Goal: Task Accomplishment & Management: Use online tool/utility

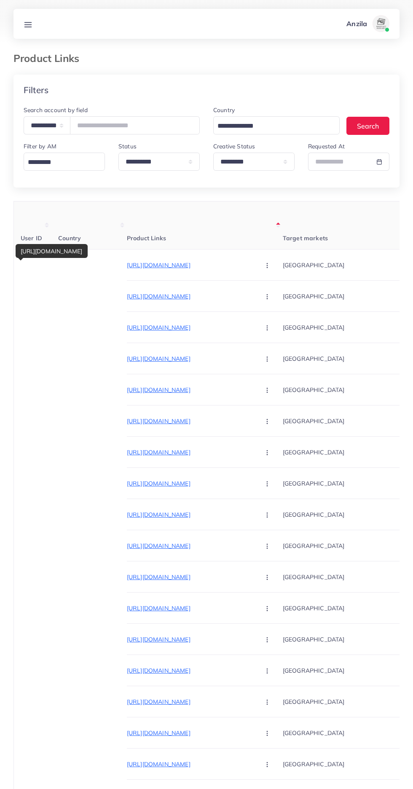
select select "*****"
select select "*********"
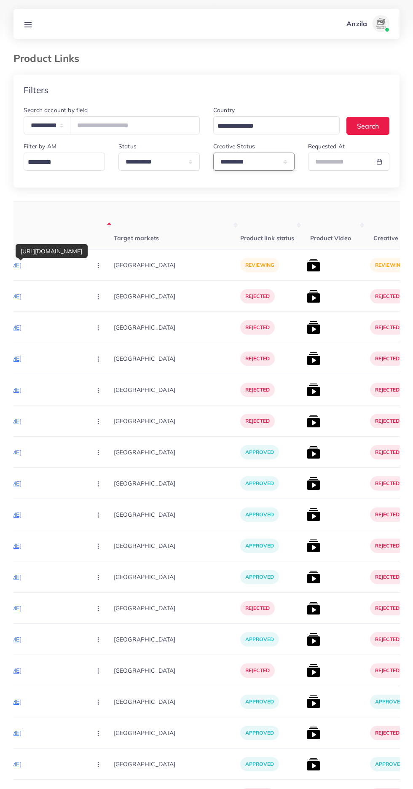
click at [234, 162] on select "**********" at bounding box center [253, 162] width 81 height 18
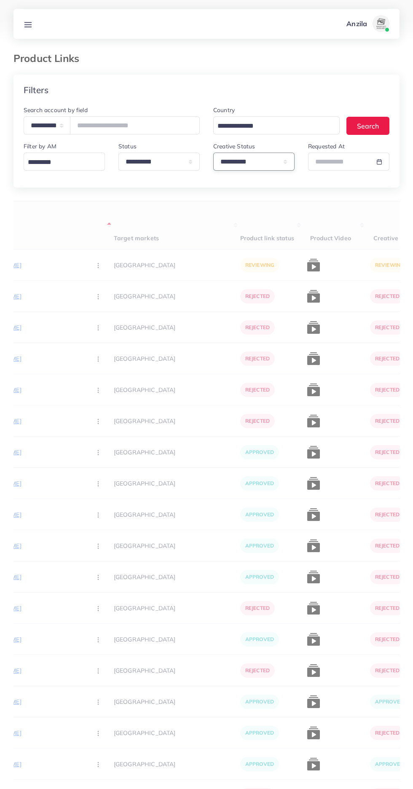
click at [260, 162] on select "**********" at bounding box center [253, 162] width 81 height 18
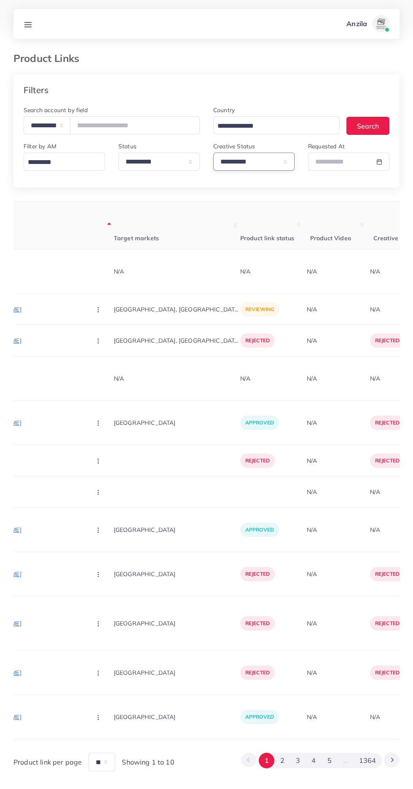
select select "*********"
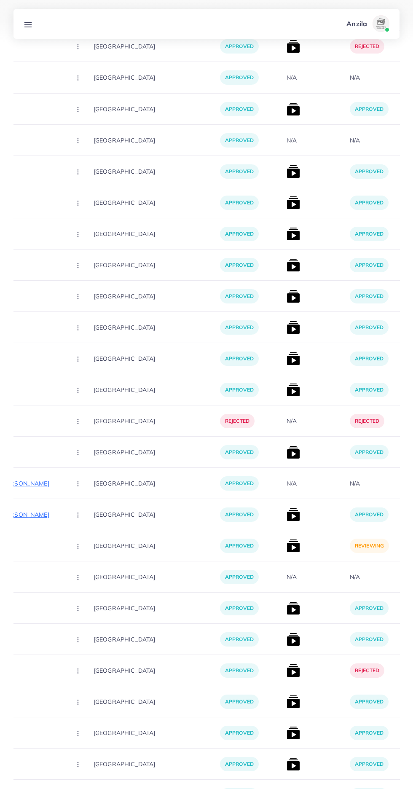
scroll to position [3329, 0]
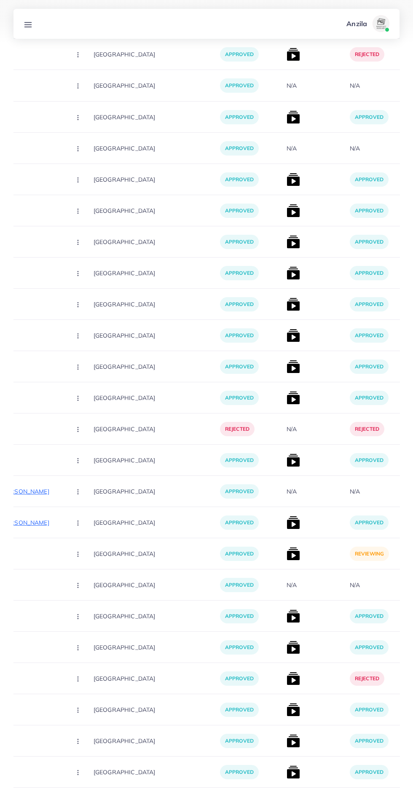
click at [286, 558] on img at bounding box center [292, 553] width 13 height 13
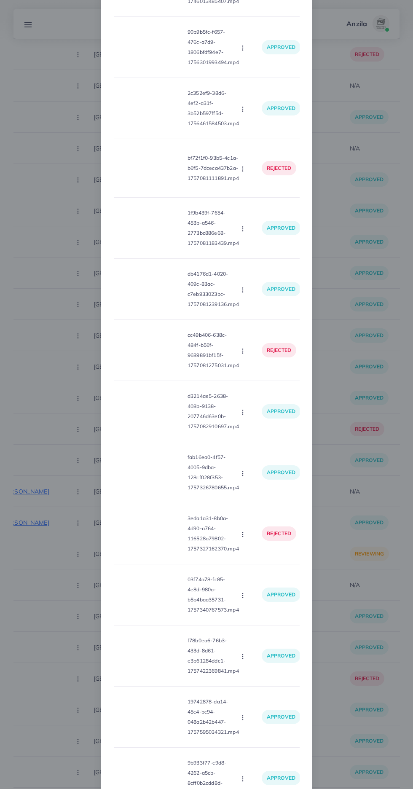
scroll to position [1316, 0]
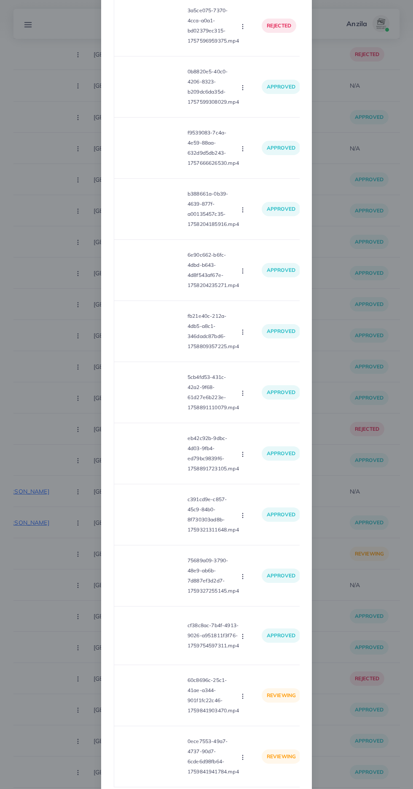
click at [156, 702] on video at bounding box center [152, 695] width 63 height 38
click at [153, 702] on icon at bounding box center [152, 694] width 13 height 13
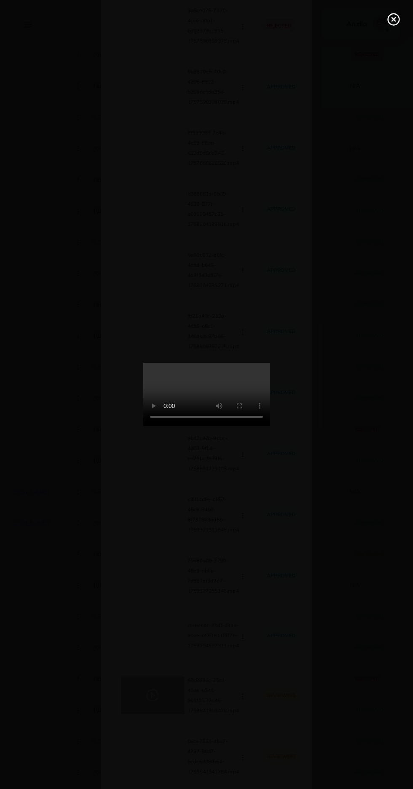
click at [388, 24] on icon at bounding box center [393, 19] width 13 height 13
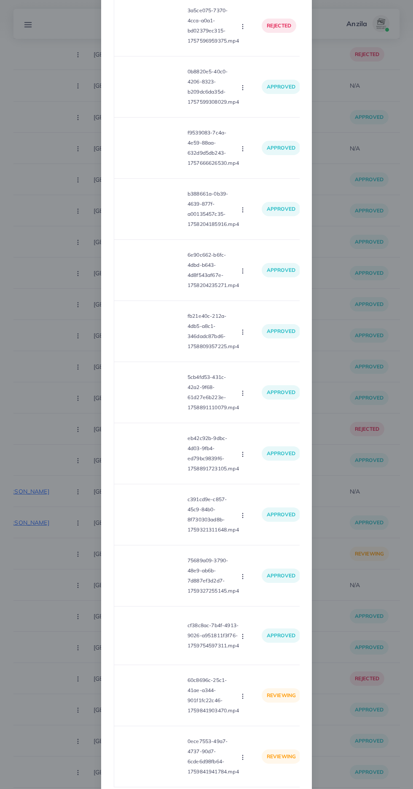
click at [242, 699] on icon "button" at bounding box center [242, 696] width 7 height 7
click at [257, 720] on span "Approve" at bounding box center [261, 716] width 28 height 8
click at [150, 758] on video at bounding box center [152, 756] width 63 height 38
click at [147, 762] on circle at bounding box center [152, 756] width 11 height 11
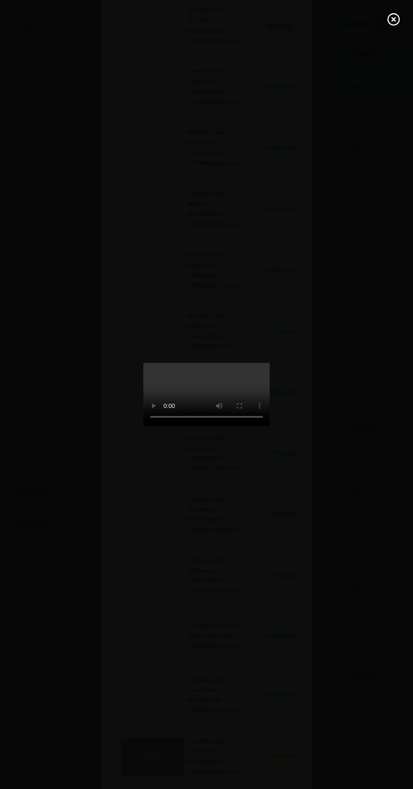
click at [393, 19] on line at bounding box center [393, 19] width 3 height 3
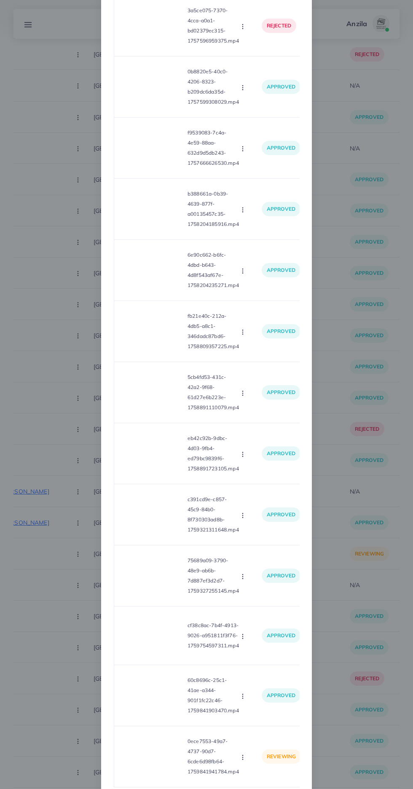
click at [242, 757] on circle "button" at bounding box center [242, 757] width 0 height 0
click at [254, 722] on span "Approve" at bounding box center [257, 717] width 28 height 8
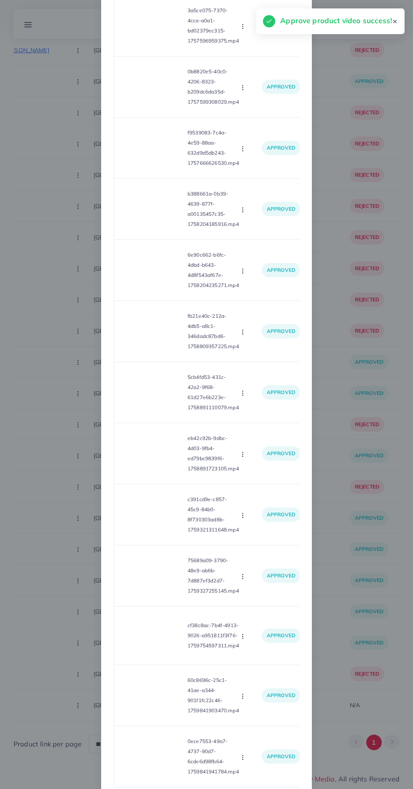
scroll to position [2649, 0]
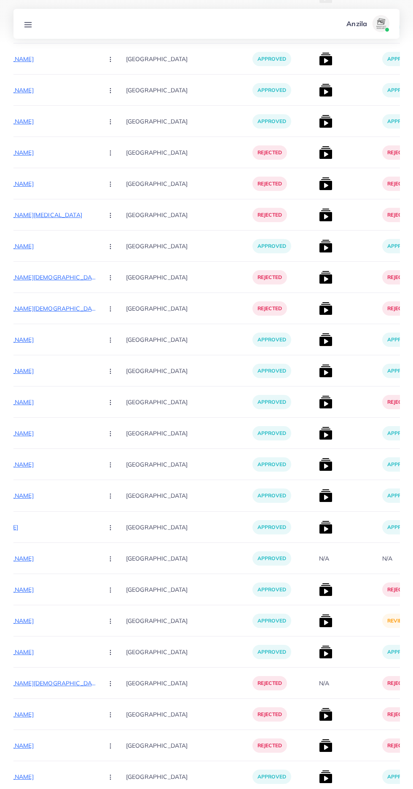
scroll to position [1330, 0]
click at [319, 617] on img at bounding box center [325, 619] width 13 height 13
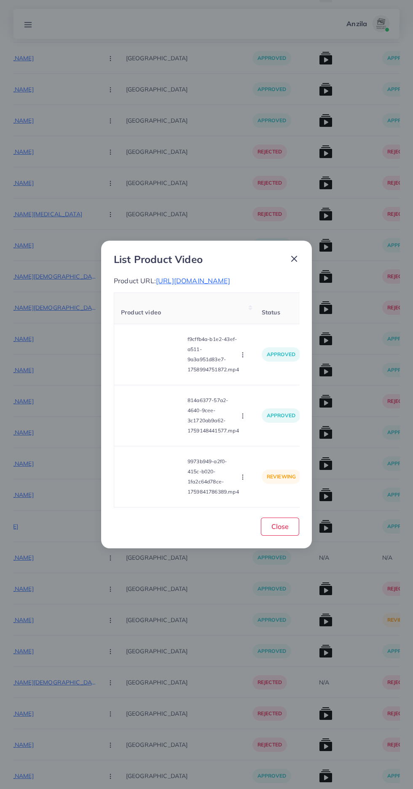
click at [148, 495] on video at bounding box center [152, 477] width 63 height 38
click at [150, 495] on div at bounding box center [152, 477] width 63 height 38
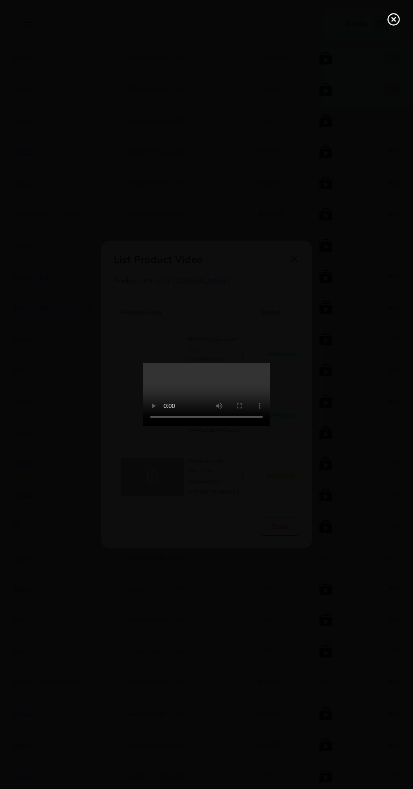
click at [391, 22] on icon at bounding box center [393, 19] width 13 height 13
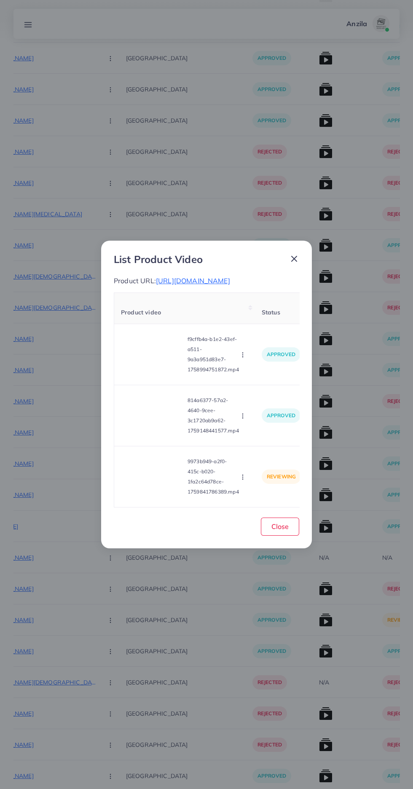
click at [243, 479] on circle "button" at bounding box center [242, 479] width 0 height 0
click at [270, 465] on link "Reject" at bounding box center [259, 456] width 67 height 19
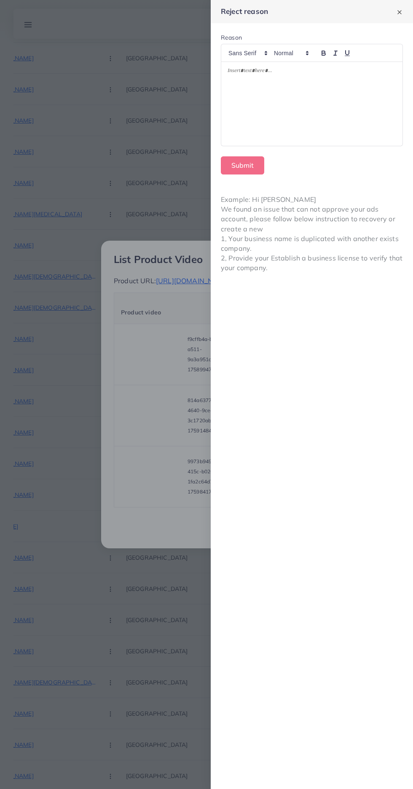
click at [346, 144] on div at bounding box center [311, 104] width 181 height 84
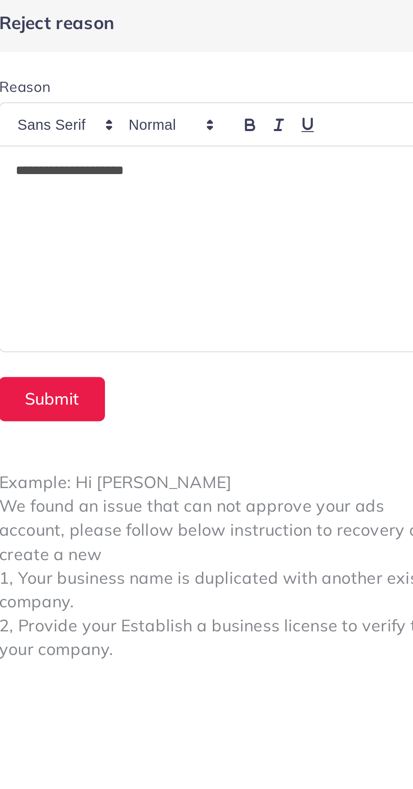
click at [252, 70] on p "**********" at bounding box center [311, 72] width 169 height 10
click at [296, 72] on p "**********" at bounding box center [311, 72] width 169 height 10
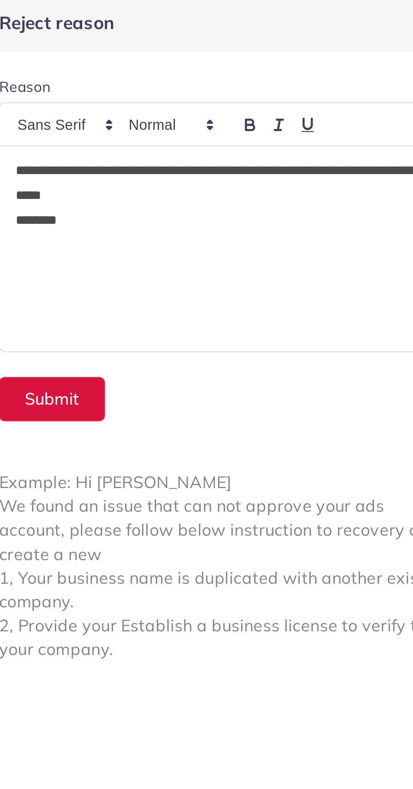
click at [238, 163] on button "Submit" at bounding box center [242, 165] width 43 height 18
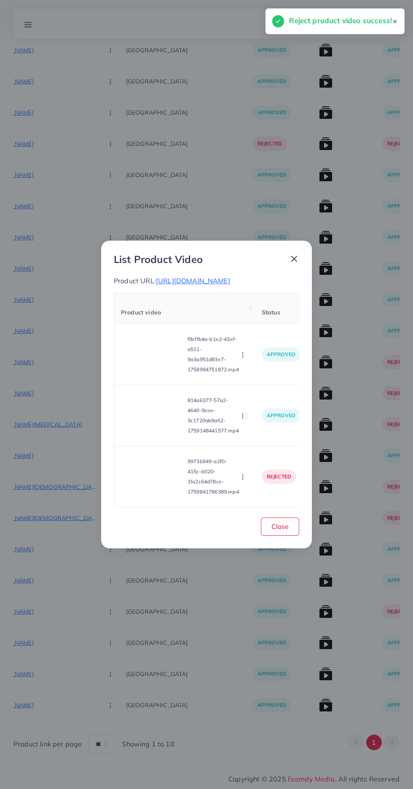
scroll to position [1123, 0]
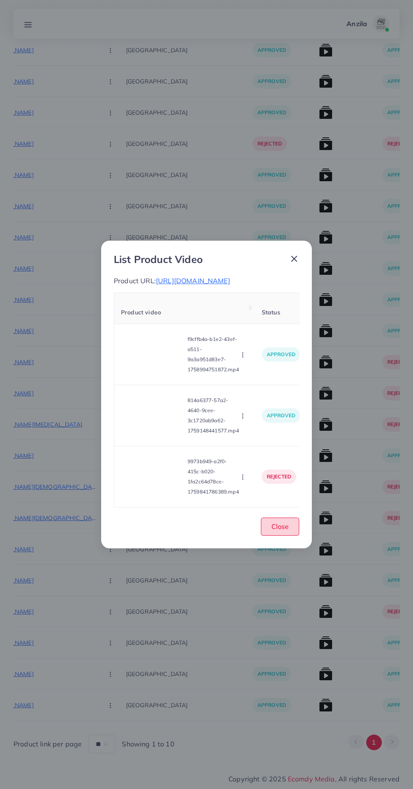
click at [283, 535] on button "Close" at bounding box center [280, 526] width 38 height 18
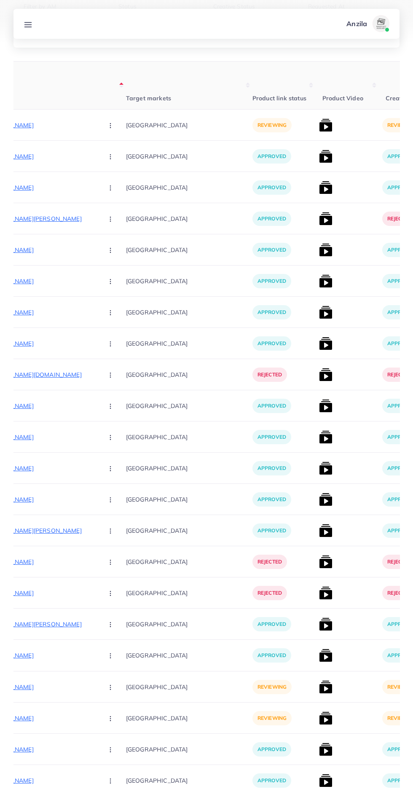
scroll to position [0, 0]
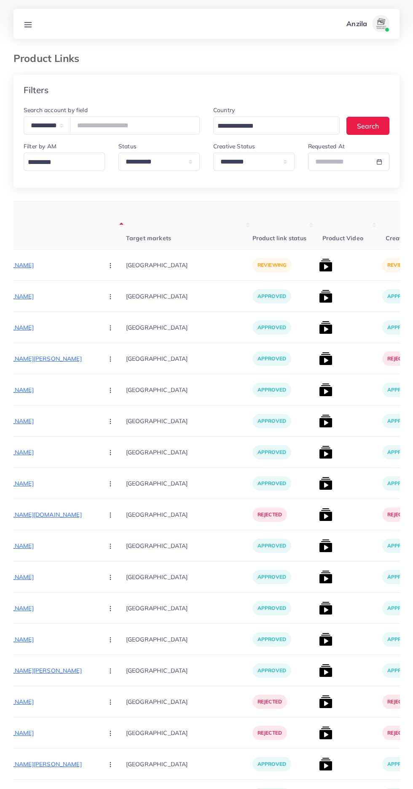
click at [28, 266] on p "https://trustcollections.store/products/sleek-modern-mechanical-design-watch-st…" at bounding box center [33, 265] width 126 height 10
click at [110, 265] on circle "button" at bounding box center [110, 265] width 0 height 0
click at [115, 294] on span "Approve" at bounding box center [129, 290] width 28 height 8
click at [319, 265] on img at bounding box center [325, 264] width 13 height 13
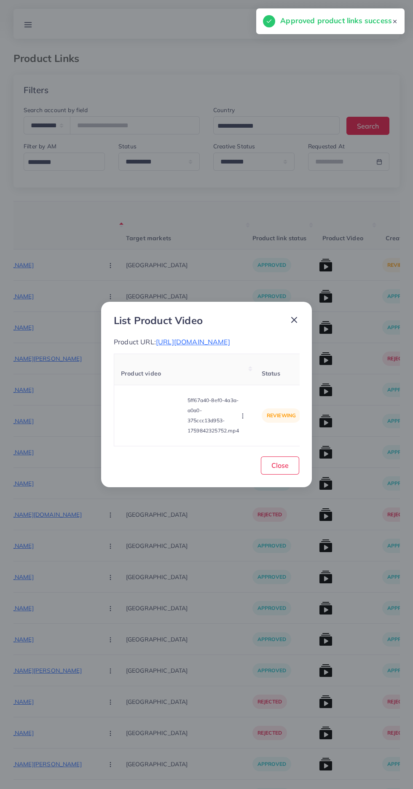
click at [155, 424] on video at bounding box center [152, 415] width 63 height 38
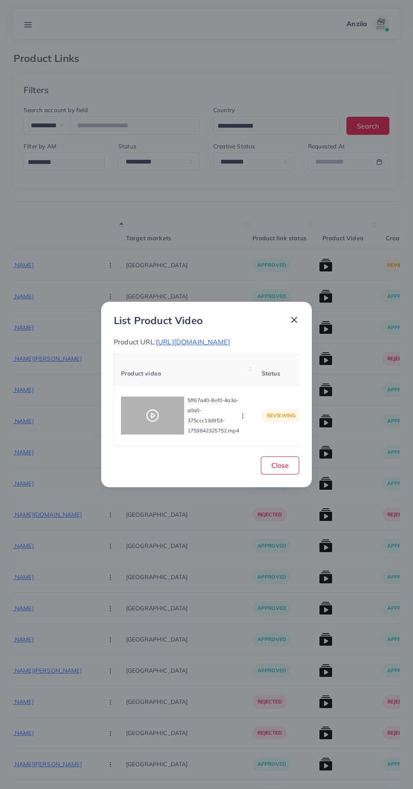
click at [153, 422] on icon at bounding box center [152, 415] width 13 height 13
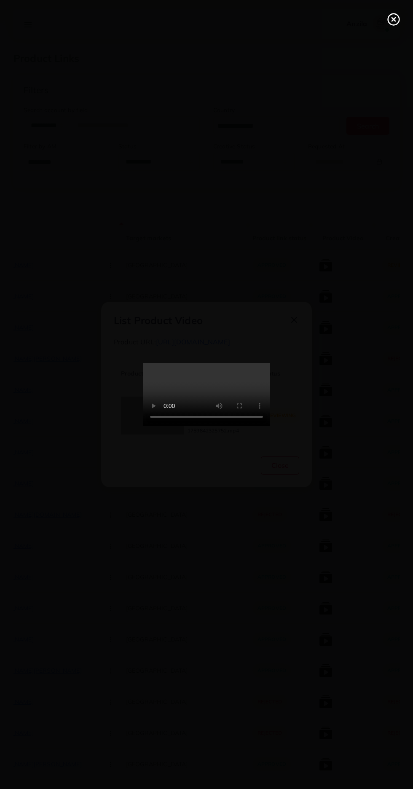
click at [393, 19] on line at bounding box center [393, 19] width 3 height 3
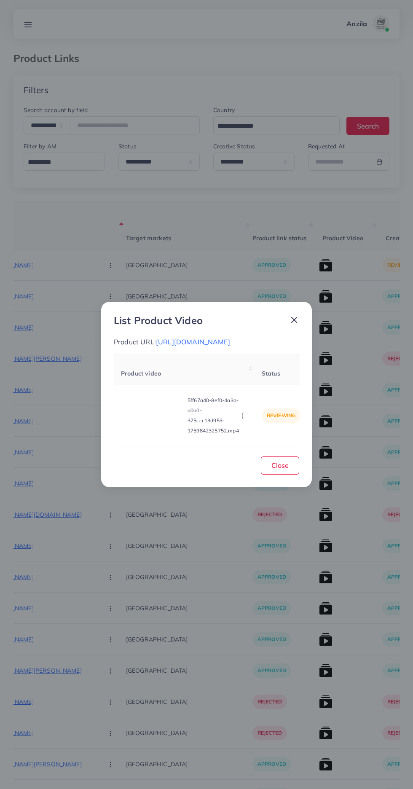
click at [246, 419] on icon "button" at bounding box center [242, 415] width 7 height 7
click at [258, 380] on span "Approve" at bounding box center [257, 376] width 28 height 8
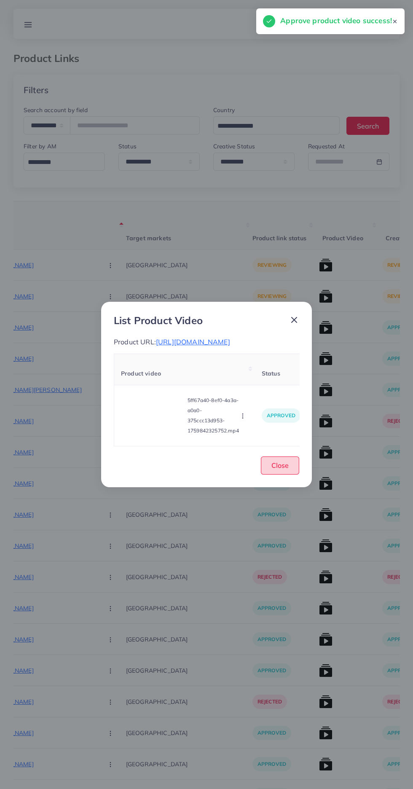
click at [298, 474] on button "Close" at bounding box center [280, 465] width 38 height 18
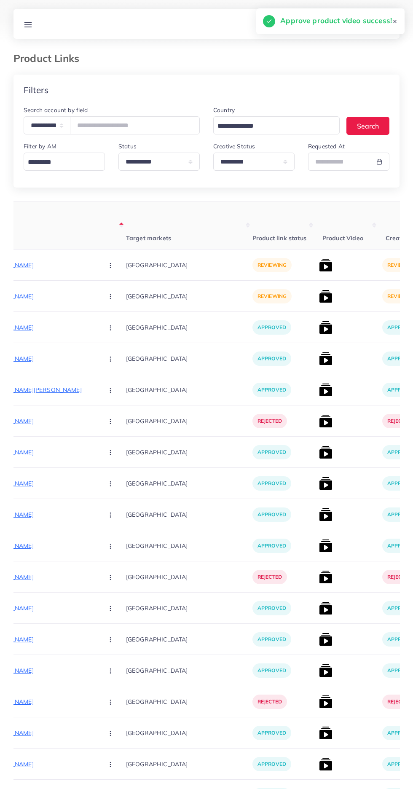
click at [30, 270] on p "https://easyclicknow.shop/products/luxury-his-hers-couple-watch-set-elegant-bla…" at bounding box center [33, 265] width 126 height 10
click at [110, 265] on circle "button" at bounding box center [110, 265] width 0 height 0
click at [115, 287] on span "Approve" at bounding box center [129, 290] width 28 height 8
click at [31, 294] on p "https://easyclicknow.shop/products/dwc-quartz-stainless-steel-watch-stylish-eve…" at bounding box center [33, 296] width 126 height 10
click at [96, 298] on button "button" at bounding box center [110, 295] width 29 height 19
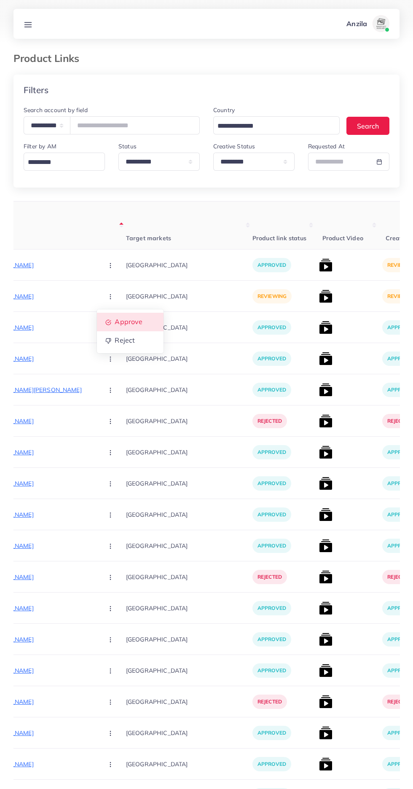
click at [97, 314] on link "Approve" at bounding box center [130, 322] width 67 height 19
click at [319, 260] on img at bounding box center [325, 264] width 13 height 13
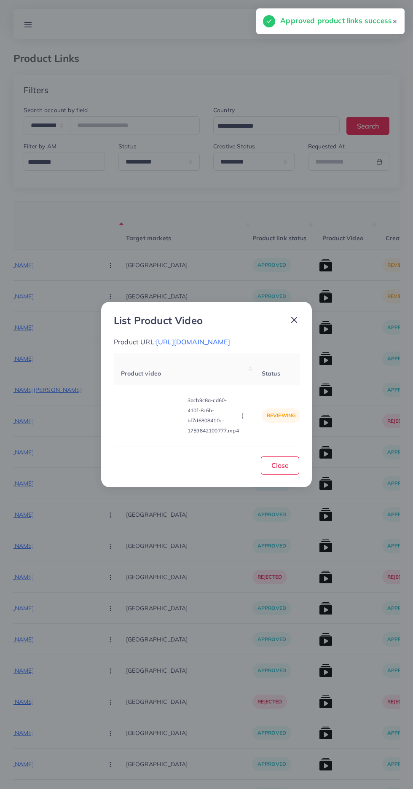
click at [135, 422] on video at bounding box center [152, 415] width 63 height 38
click at [154, 420] on icon at bounding box center [152, 415] width 13 height 13
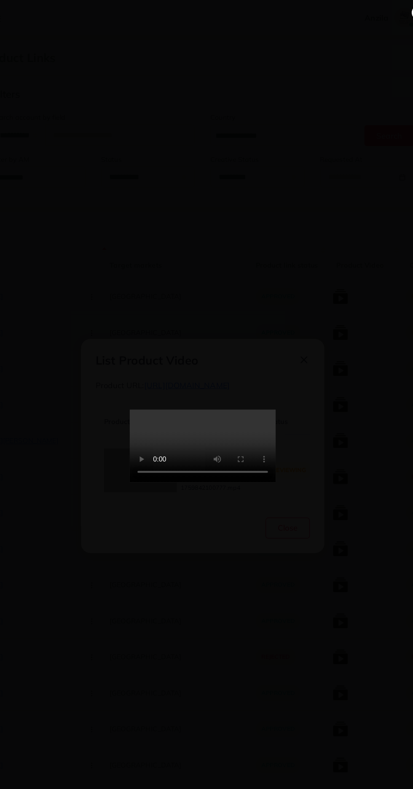
click at [270, 426] on video at bounding box center [206, 394] width 126 height 63
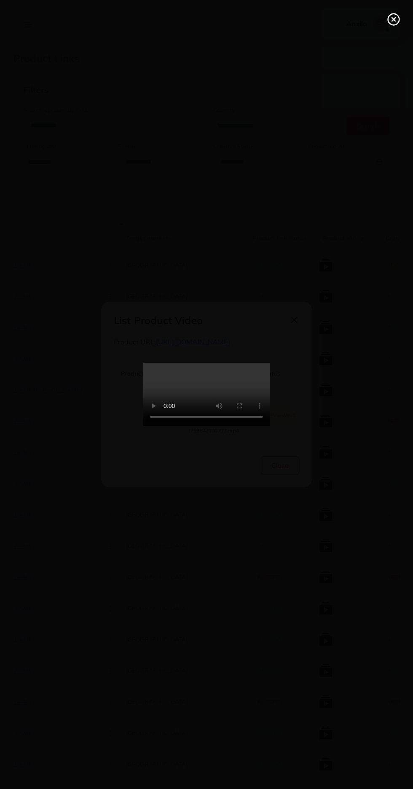
click at [393, 19] on line at bounding box center [393, 19] width 3 height 3
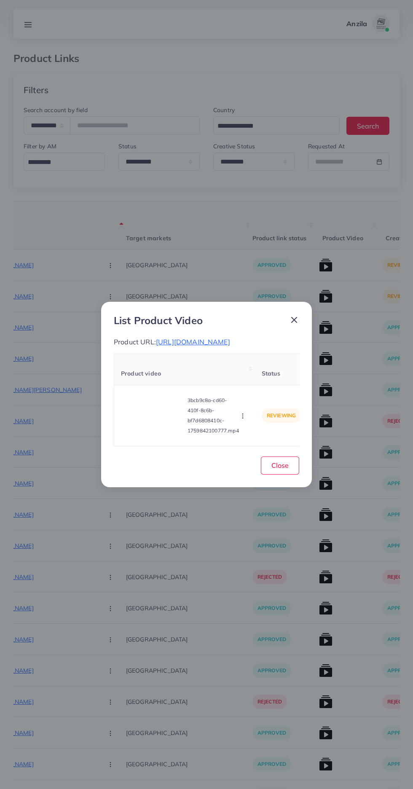
click at [243, 436] on div "3bcb9c8a-cd60-410f-8c6b-bf7d6808410c-1759842100777.mp4 Approve Reject" at bounding box center [184, 415] width 127 height 47
click at [244, 419] on icon "button" at bounding box center [242, 415] width 7 height 7
click at [251, 371] on link "Approve" at bounding box center [259, 376] width 67 height 19
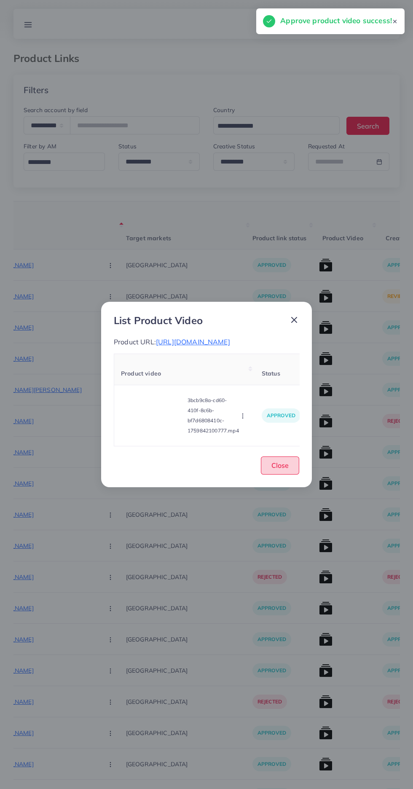
click at [296, 474] on button "Close" at bounding box center [280, 465] width 38 height 18
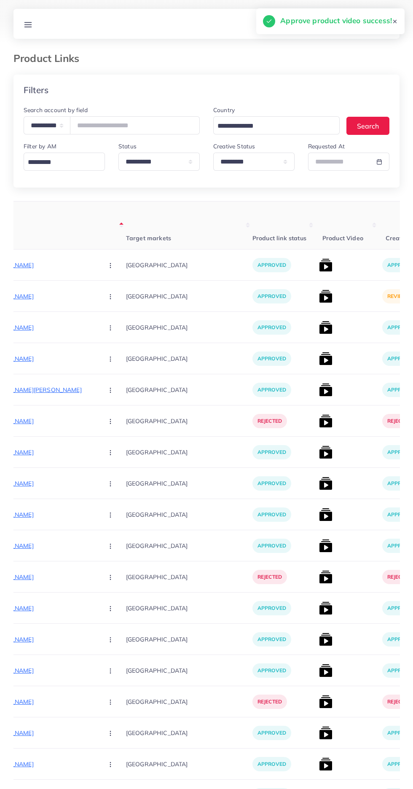
click at [319, 296] on img at bounding box center [325, 295] width 13 height 13
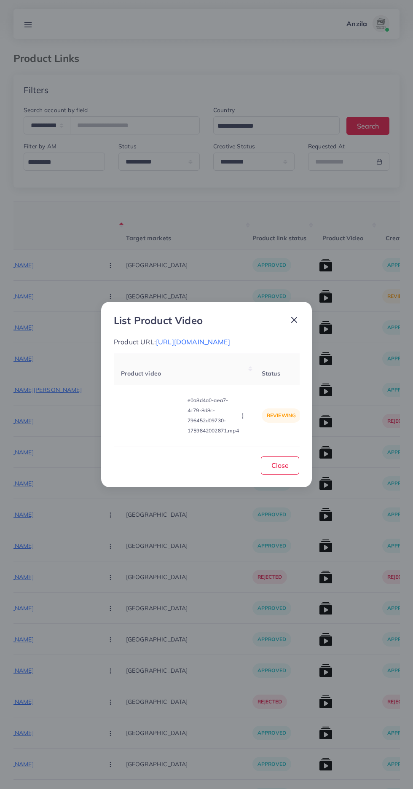
click at [143, 420] on video at bounding box center [152, 415] width 63 height 38
click at [151, 422] on icon at bounding box center [152, 415] width 13 height 13
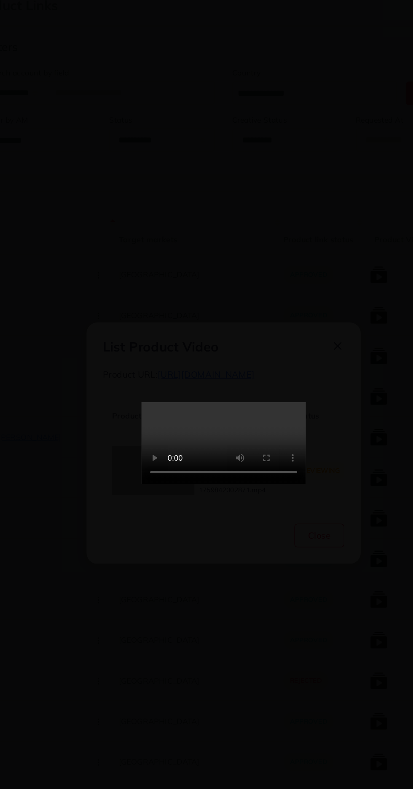
click at [246, 426] on video at bounding box center [206, 394] width 126 height 63
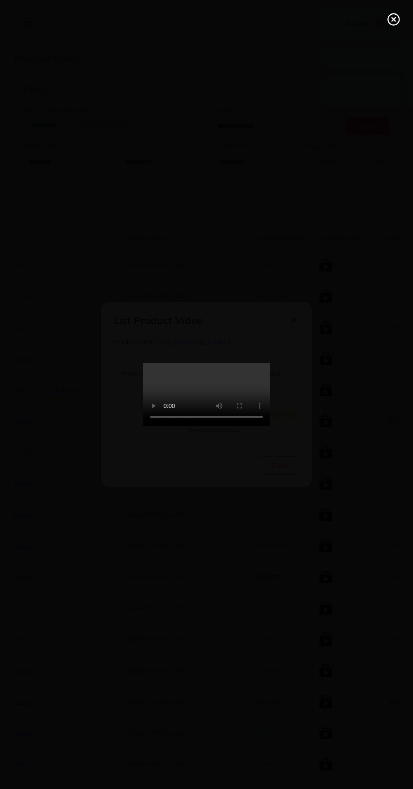
click at [393, 19] on line at bounding box center [393, 19] width 3 height 3
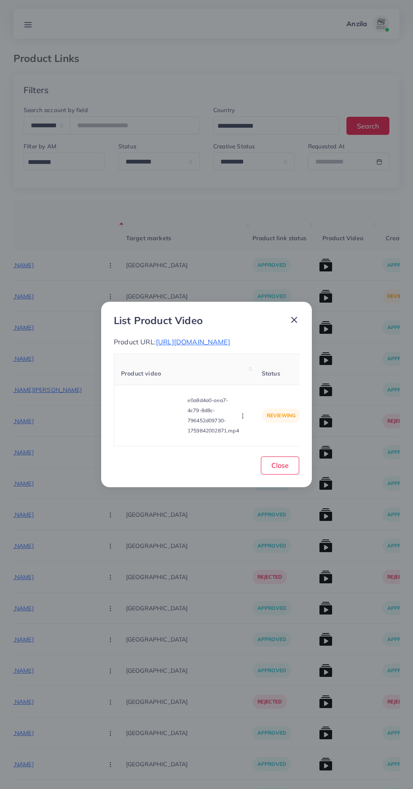
click at [163, 346] on span "https://easyclicknow.shop/products/dwc-quartz-stainless-steel-watch-stylish-eve…" at bounding box center [193, 341] width 74 height 8
click at [243, 416] on circle "button" at bounding box center [242, 416] width 0 height 0
click at [253, 378] on span "Approve" at bounding box center [257, 376] width 28 height 8
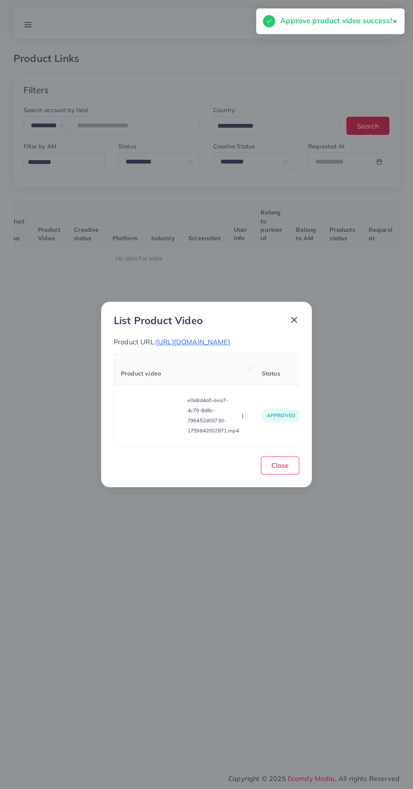
scroll to position [0, 132]
click at [295, 472] on button "Close" at bounding box center [280, 465] width 38 height 18
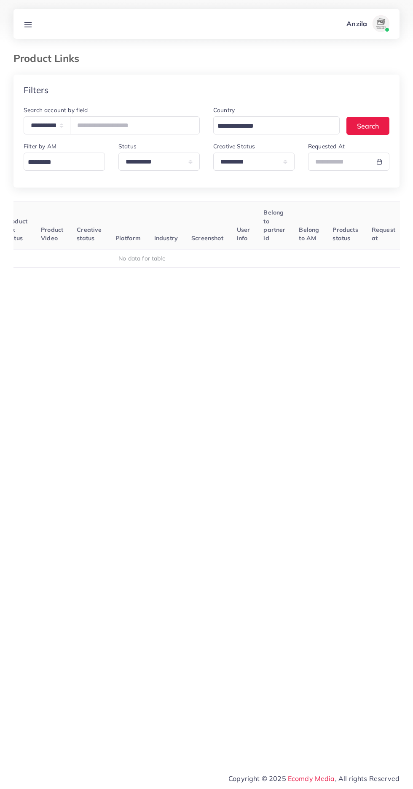
click at [32, 24] on icon at bounding box center [28, 24] width 9 height 9
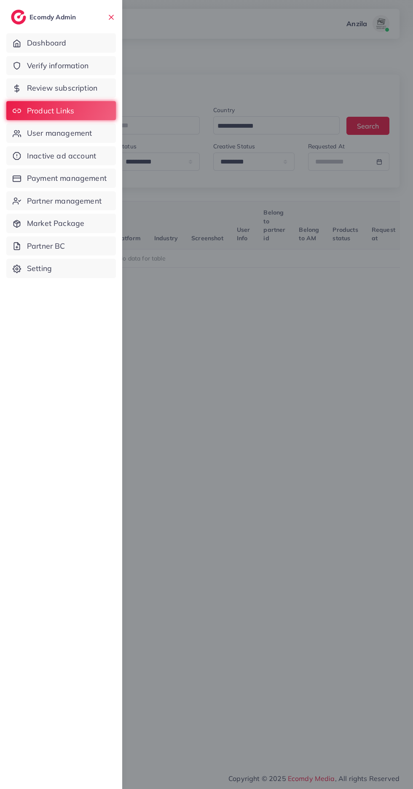
click at [93, 62] on link "Verify information" at bounding box center [61, 65] width 110 height 19
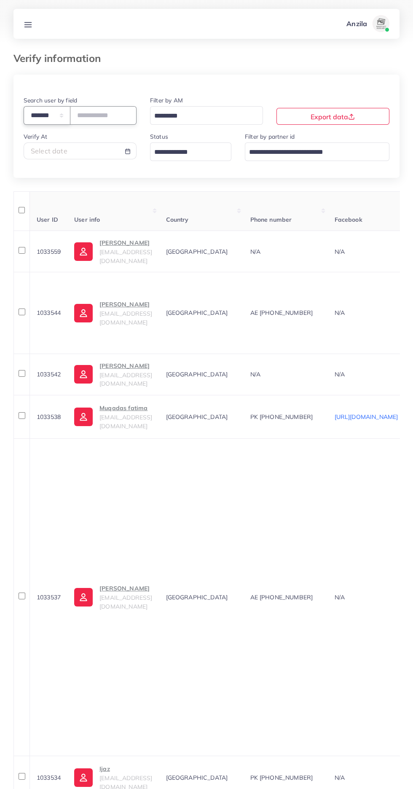
click at [53, 115] on select "**********" at bounding box center [47, 115] width 47 height 18
select select "*****"
click at [116, 118] on input "text" at bounding box center [103, 115] width 67 height 18
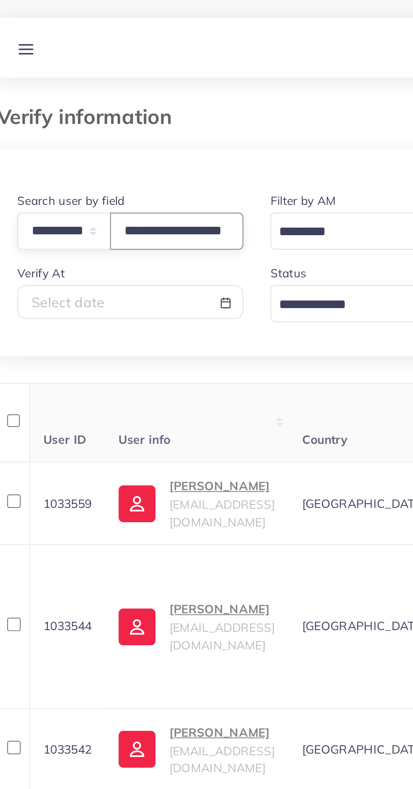
scroll to position [0, 31]
type input "**********"
click at [177, 84] on div at bounding box center [206, 85] width 386 height 21
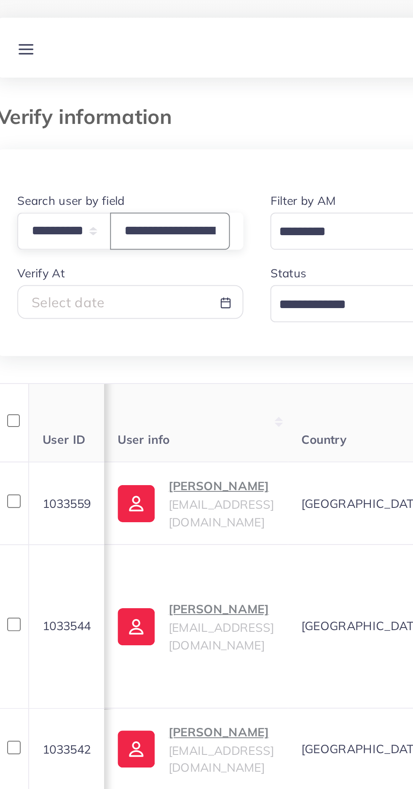
scroll to position [0, 45]
type input "**********"
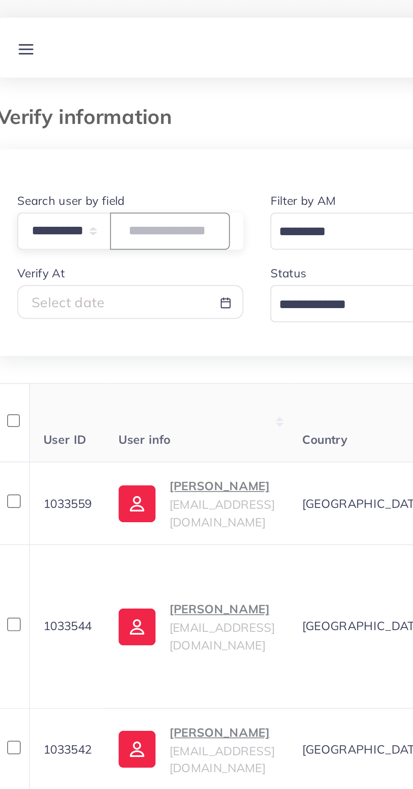
click at [111, 115] on input "text" at bounding box center [100, 115] width 60 height 18
type input "**********"
click at [173, 88] on div at bounding box center [206, 85] width 386 height 21
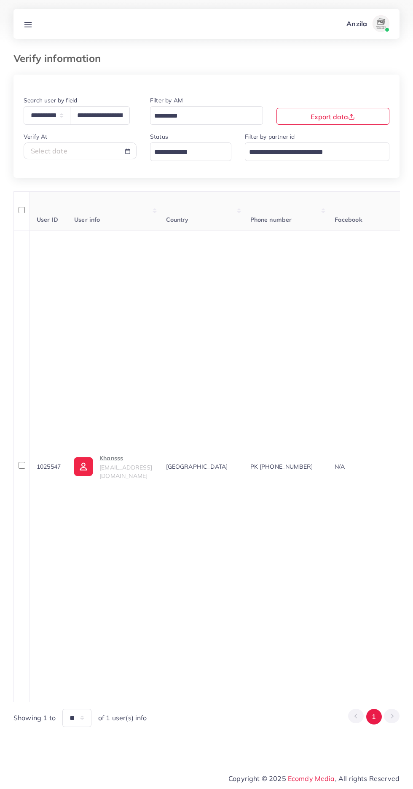
click at [28, 27] on line at bounding box center [28, 27] width 7 height 0
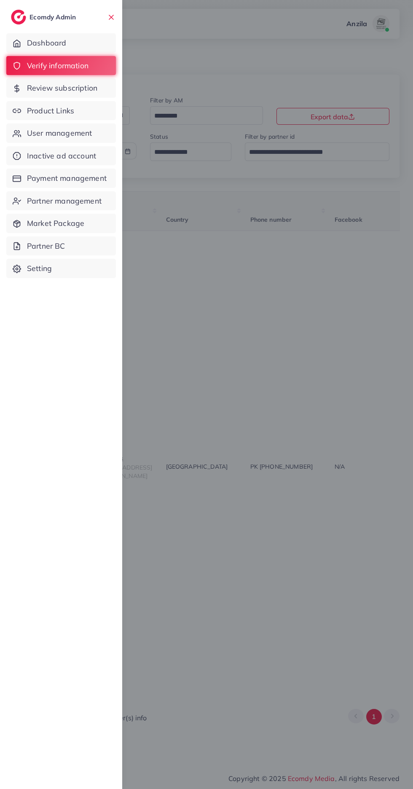
click at [72, 112] on span "Product Links" at bounding box center [50, 110] width 47 height 11
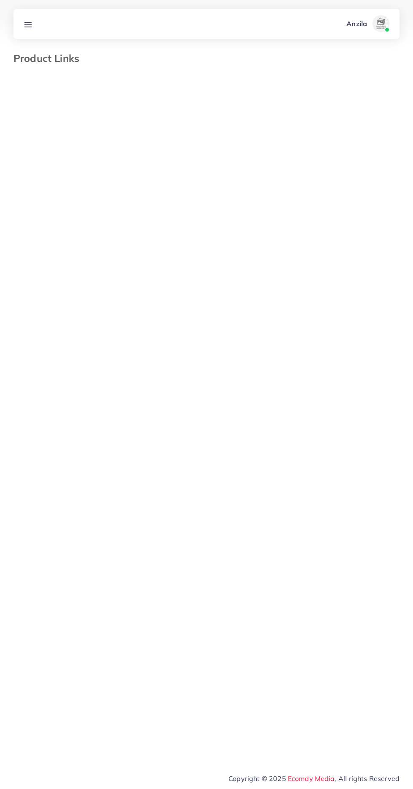
select select "*********"
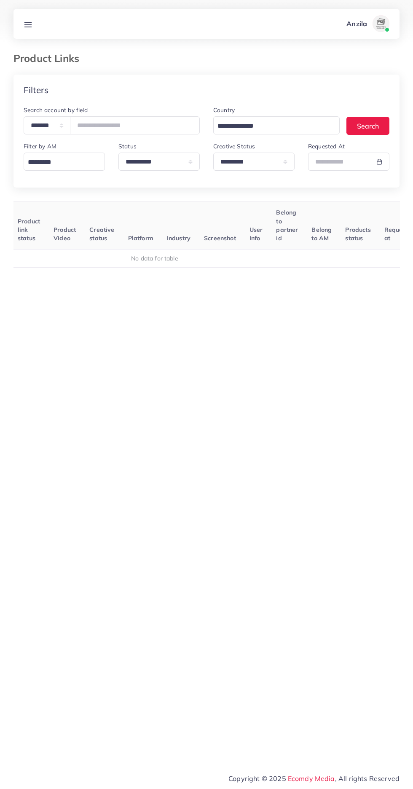
scroll to position [0, 115]
click at [68, 120] on select "**********" at bounding box center [47, 125] width 47 height 18
select select "*****"
click at [104, 124] on input "text" at bounding box center [135, 125] width 130 height 18
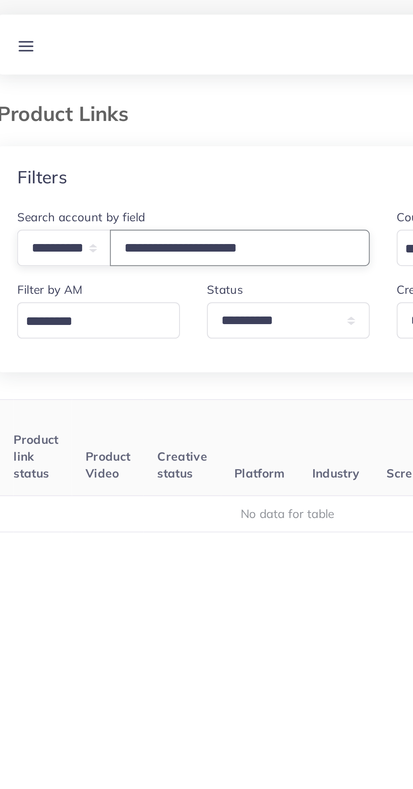
type input "**********"
click at [64, 83] on div "Filters" at bounding box center [206, 90] width 386 height 31
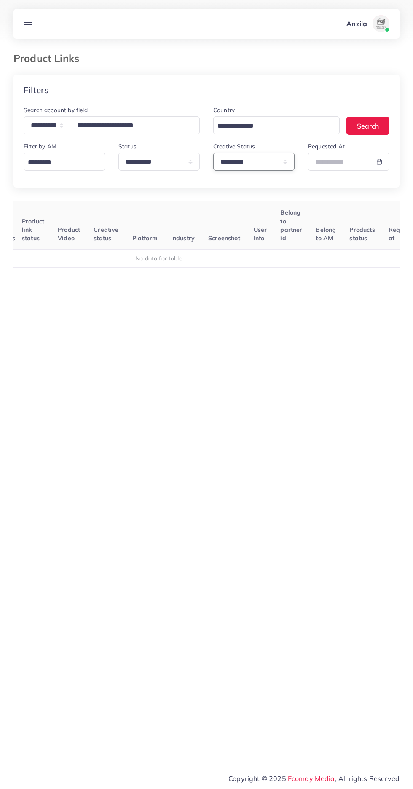
click at [225, 166] on select "**********" at bounding box center [253, 162] width 81 height 18
select select
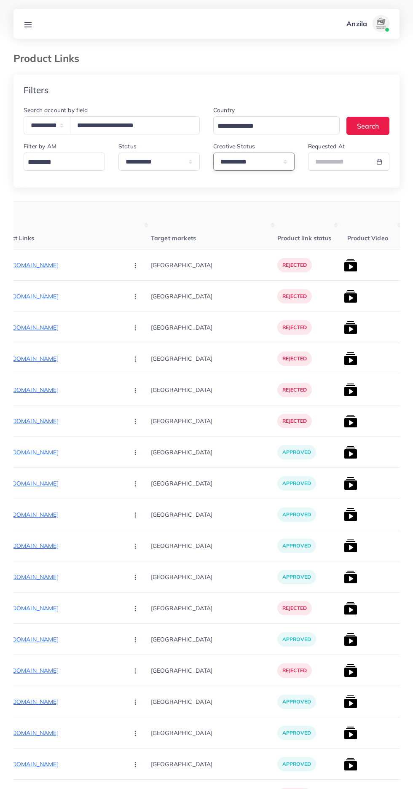
scroll to position [0, 123]
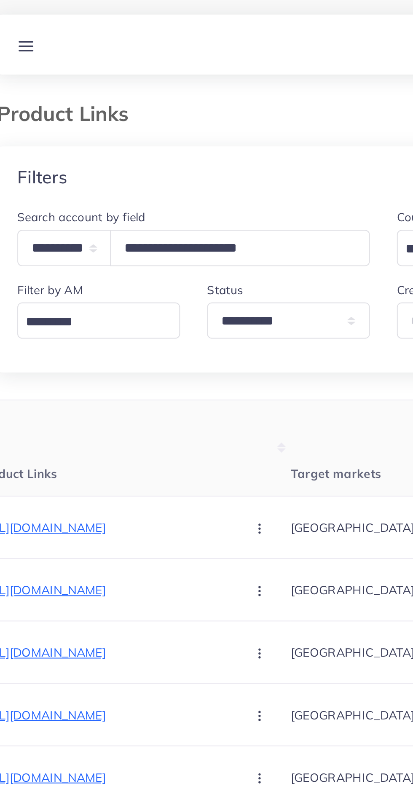
click at [28, 27] on line at bounding box center [28, 27] width 7 height 0
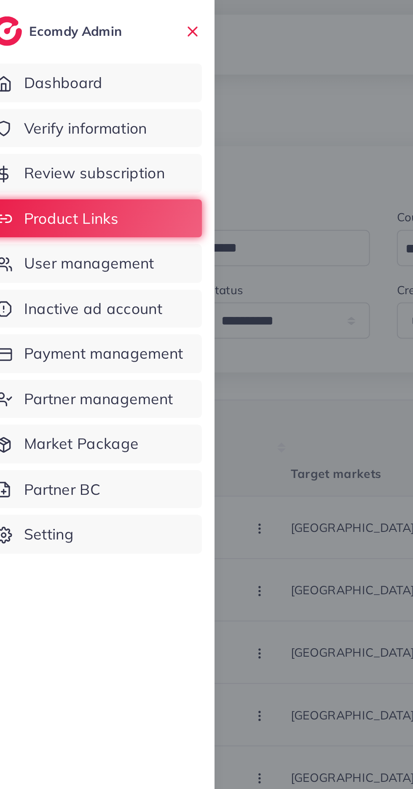
click at [46, 134] on span "User management" at bounding box center [59, 133] width 65 height 11
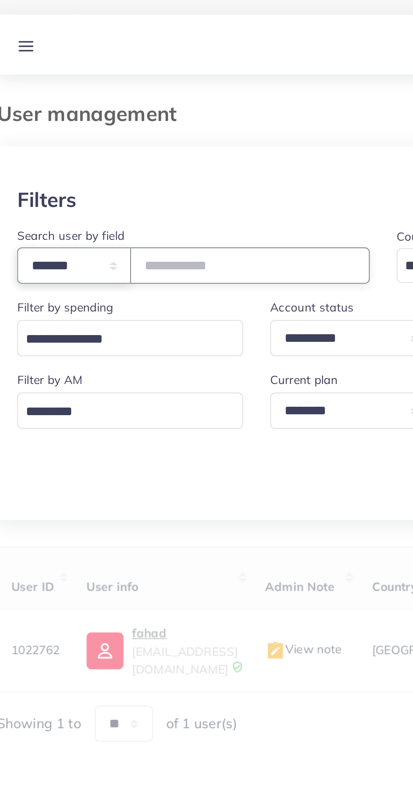
click at [54, 134] on select "**********" at bounding box center [52, 134] width 57 height 18
select select "*****"
click at [105, 135] on input "text" at bounding box center [140, 134] width 120 height 18
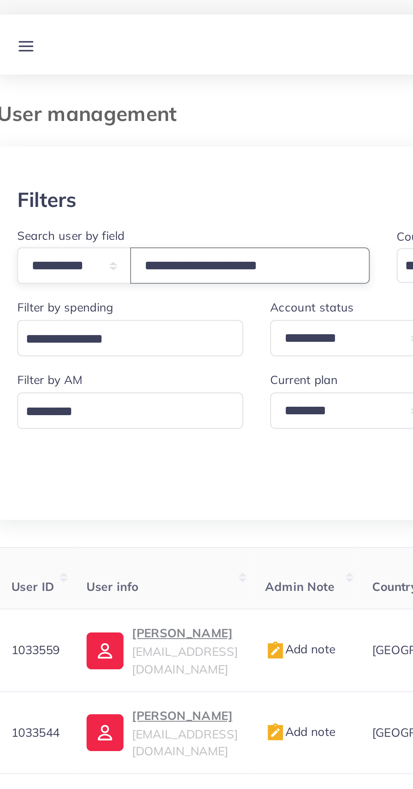
type input "**********"
click at [79, 88] on div at bounding box center [206, 85] width 386 height 21
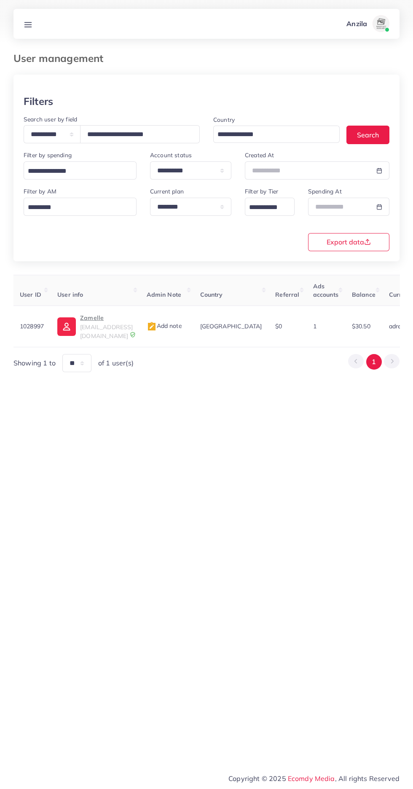
click at [99, 328] on span "rizwihassaan@gmail.com" at bounding box center [106, 331] width 53 height 16
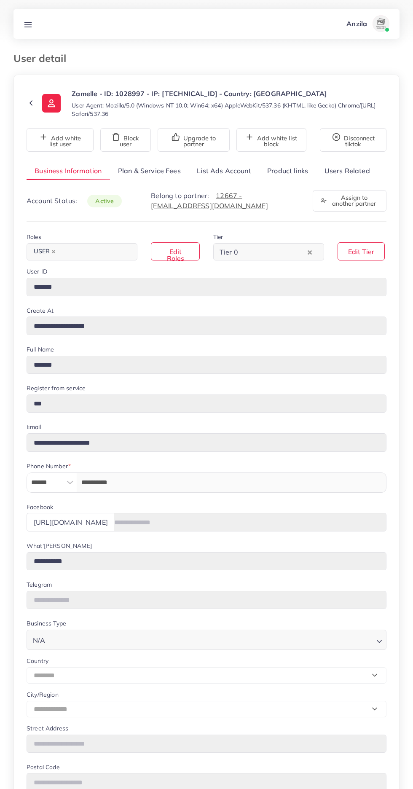
click at [282, 169] on link "Product links" at bounding box center [287, 171] width 57 height 18
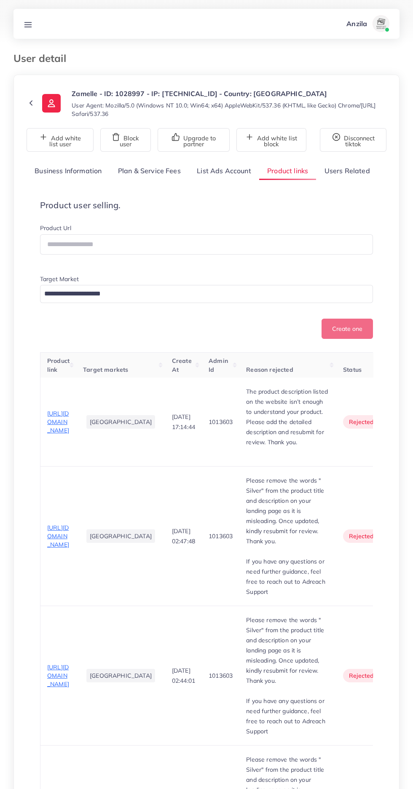
click at [51, 428] on span "[URL][DOMAIN_NAME]" at bounding box center [58, 421] width 22 height 25
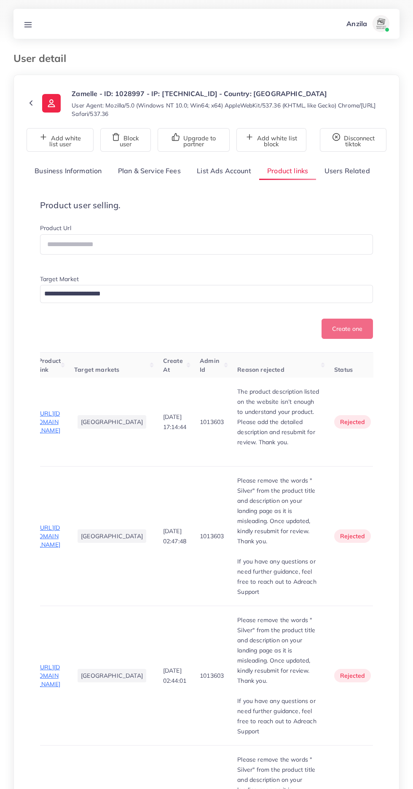
scroll to position [0, 9]
click at [45, 524] on span "[URL][DOMAIN_NAME]" at bounding box center [49, 536] width 22 height 25
click at [34, 24] on link at bounding box center [28, 24] width 16 height 11
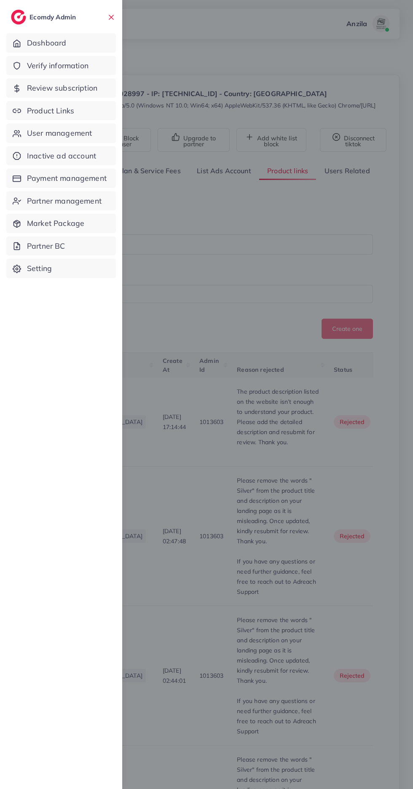
click at [93, 68] on link "Verify information" at bounding box center [61, 65] width 110 height 19
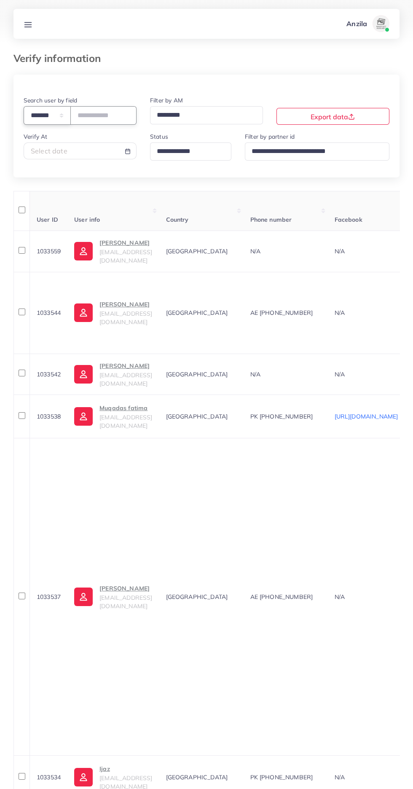
click at [68, 113] on select "**********" at bounding box center [47, 115] width 47 height 18
select select "*****"
paste input "**********"
type input "**********"
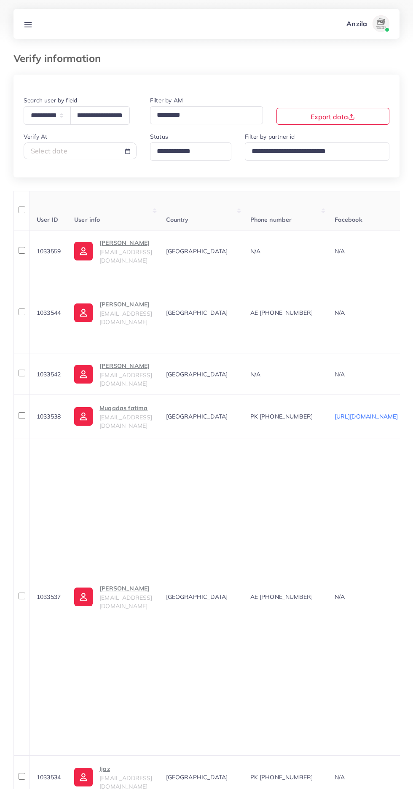
click at [159, 193] on th "User info" at bounding box center [112, 211] width 91 height 40
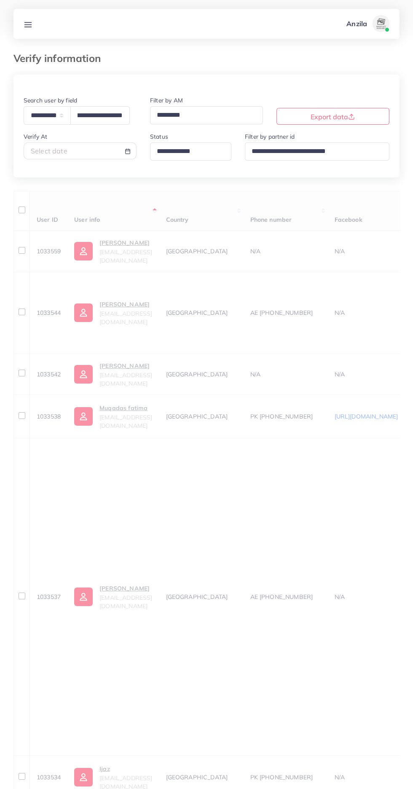
scroll to position [0, 0]
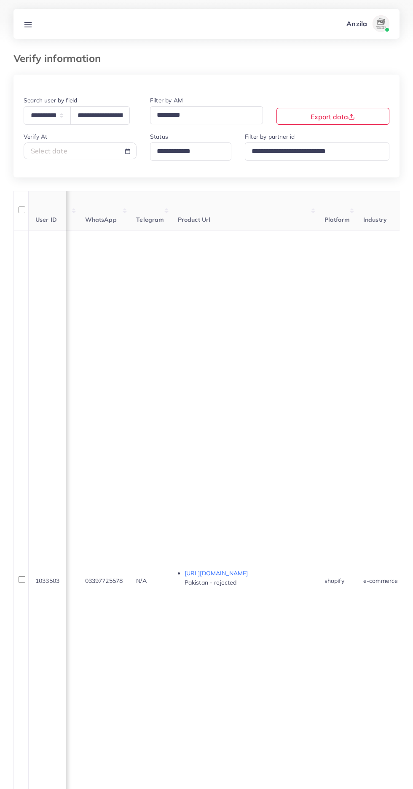
scroll to position [0, 350]
click at [305, 568] on p "[URL][DOMAIN_NAME]" at bounding box center [287, 573] width 126 height 10
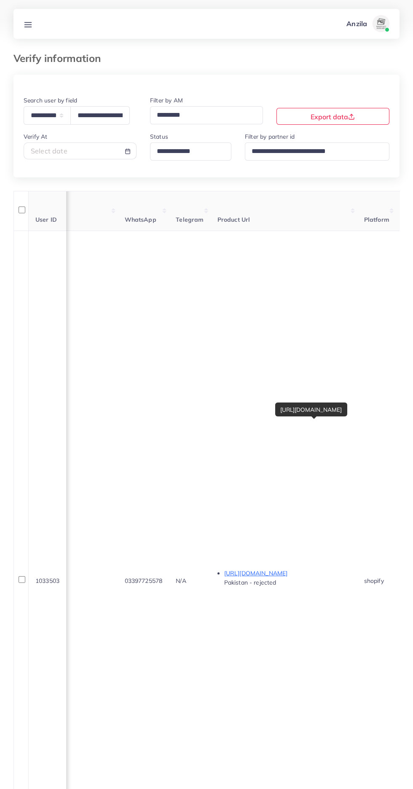
click at [28, 24] on line at bounding box center [28, 24] width 7 height 0
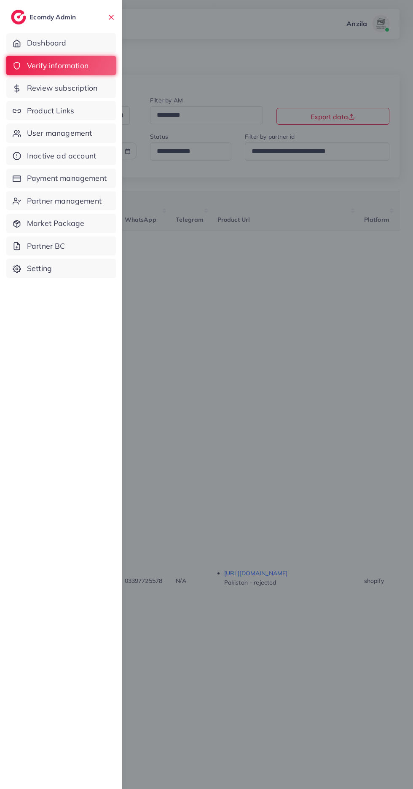
click at [41, 111] on span "Product Links" at bounding box center [50, 110] width 47 height 11
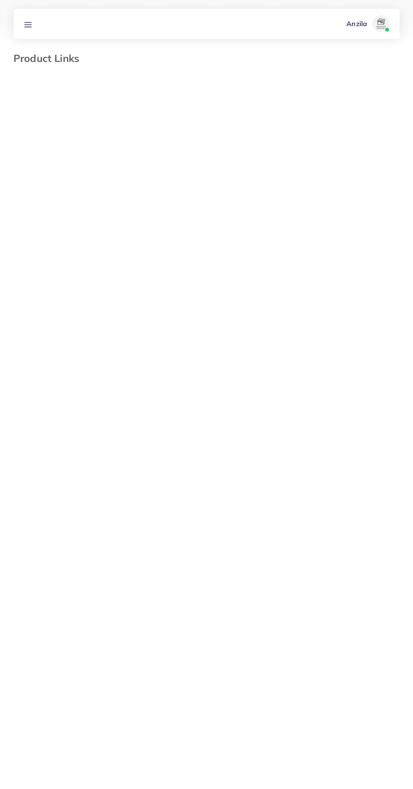
select select "*********"
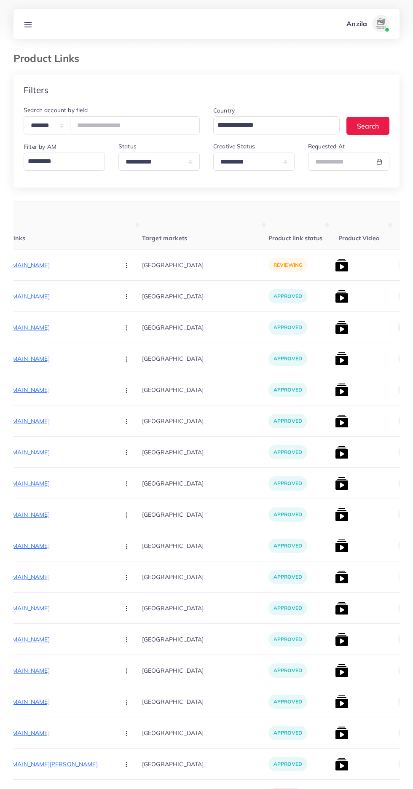
scroll to position [0, 141]
click at [42, 261] on p "[URL][DOMAIN_NAME]" at bounding box center [49, 265] width 126 height 10
click at [112, 262] on button "button" at bounding box center [126, 264] width 29 height 19
click at [130, 293] on span "Approve" at bounding box center [144, 290] width 28 height 8
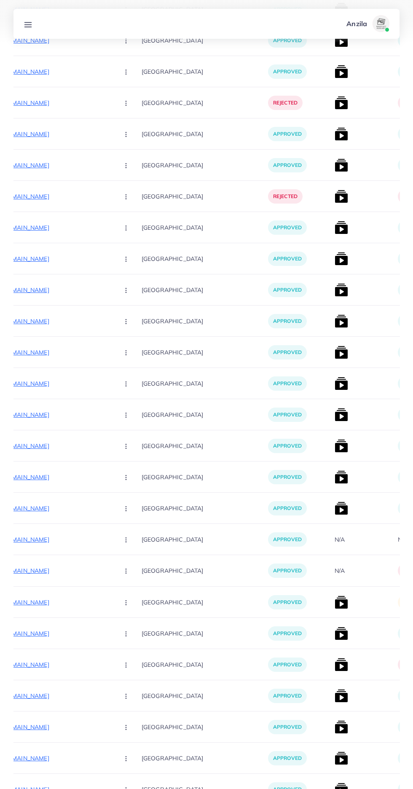
scroll to position [537, 0]
click at [334, 600] on img at bounding box center [340, 601] width 13 height 13
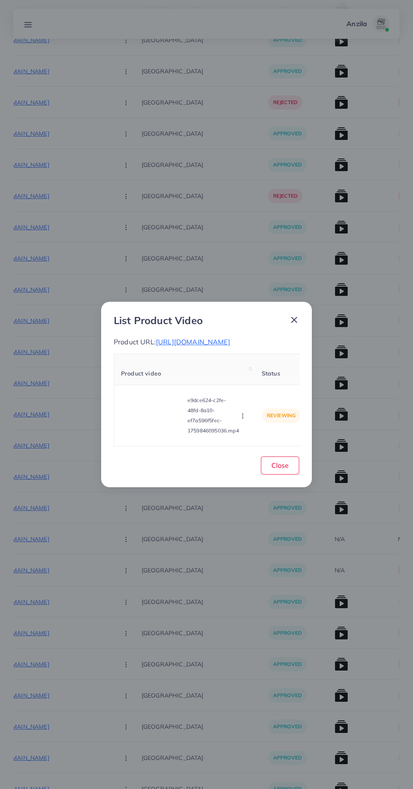
click at [161, 434] on video at bounding box center [152, 415] width 63 height 38
click at [161, 434] on div at bounding box center [152, 415] width 63 height 38
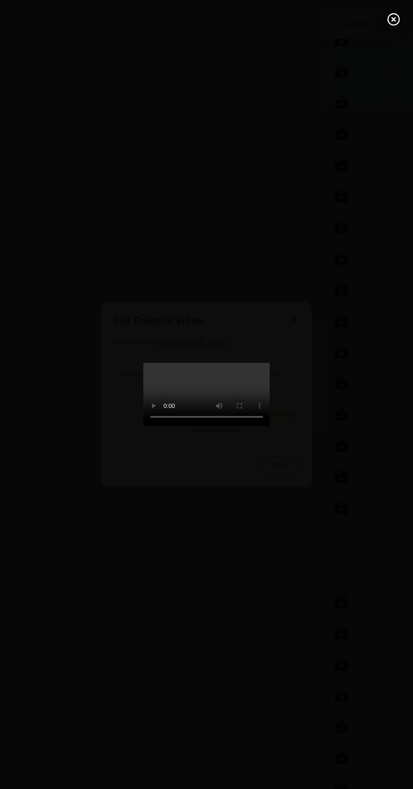
click at [393, 19] on line at bounding box center [393, 19] width 3 height 3
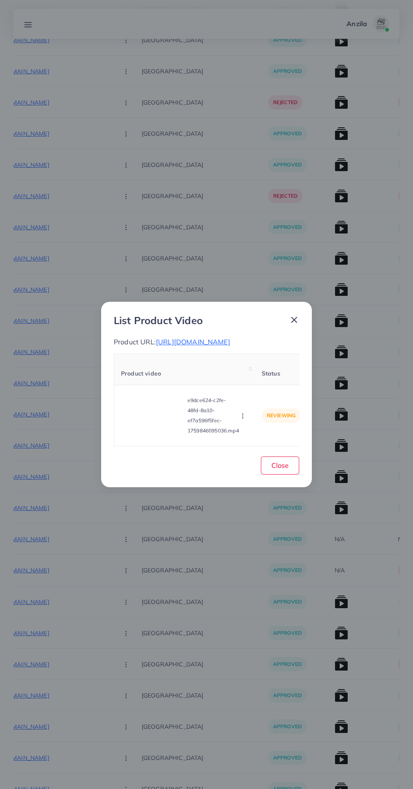
click at [245, 419] on icon "button" at bounding box center [242, 415] width 7 height 7
click at [264, 380] on span "Approve" at bounding box center [261, 376] width 28 height 8
click at [288, 474] on button "Close" at bounding box center [280, 465] width 38 height 18
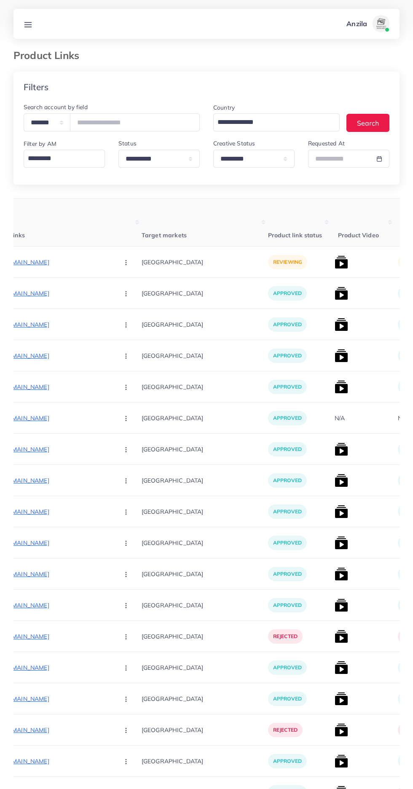
scroll to position [2, 0]
click at [39, 264] on p "[URL][DOMAIN_NAME]" at bounding box center [49, 263] width 126 height 10
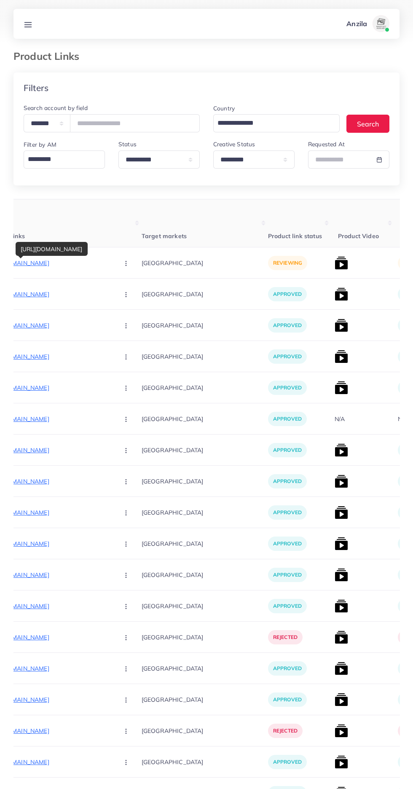
click at [126, 263] on circle "button" at bounding box center [126, 263] width 0 height 0
click at [121, 290] on icon at bounding box center [124, 289] width 6 height 6
click at [334, 268] on img at bounding box center [340, 262] width 13 height 13
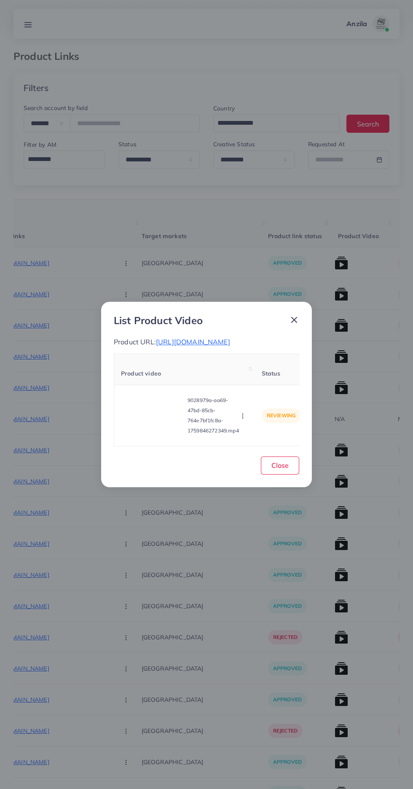
click at [162, 423] on video at bounding box center [152, 415] width 63 height 38
click at [162, 423] on div at bounding box center [152, 415] width 63 height 38
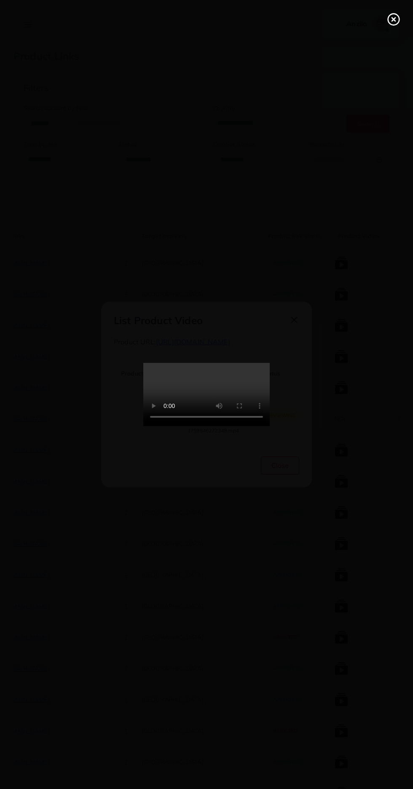
click at [393, 19] on line at bounding box center [393, 19] width 3 height 3
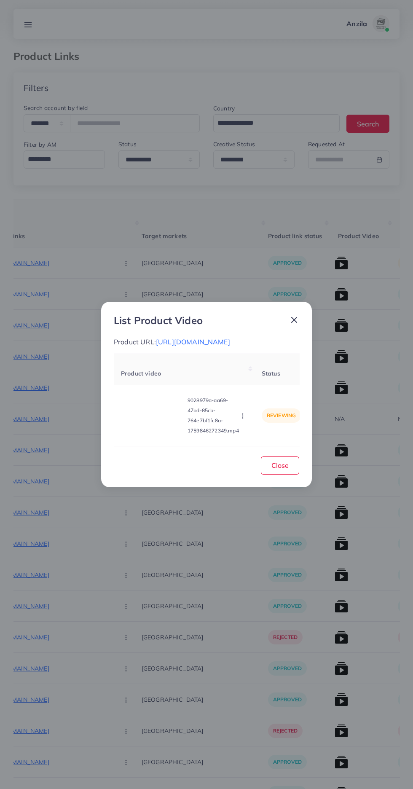
click at [243, 416] on circle "button" at bounding box center [242, 416] width 0 height 0
click at [251, 375] on link "Approve" at bounding box center [262, 376] width 67 height 19
click at [298, 474] on button "Close" at bounding box center [280, 465] width 38 height 18
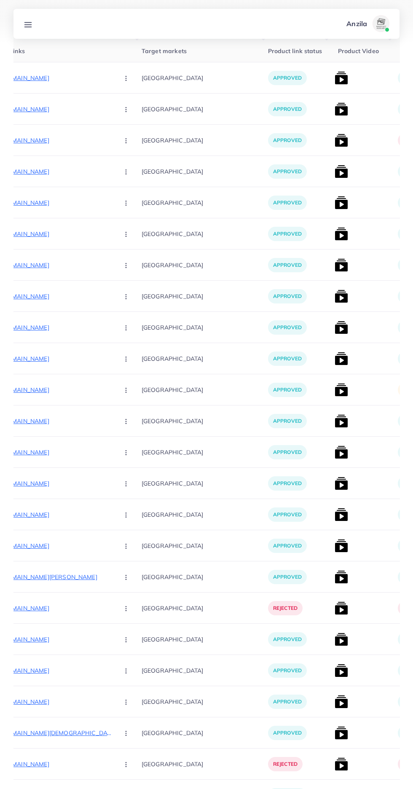
scroll to position [154, 0]
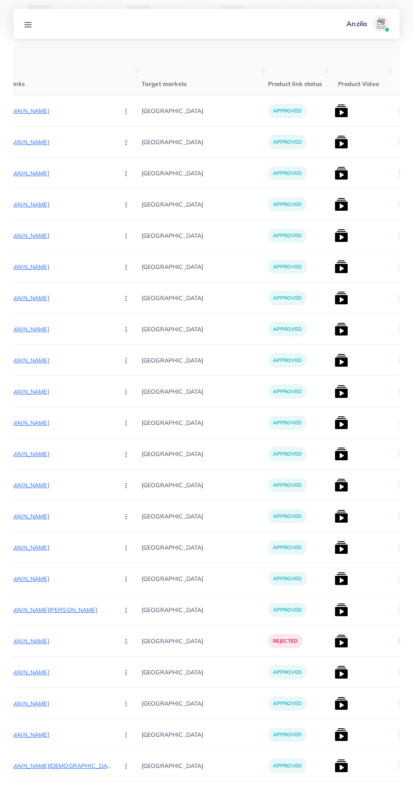
click at [334, 425] on img at bounding box center [340, 422] width 13 height 13
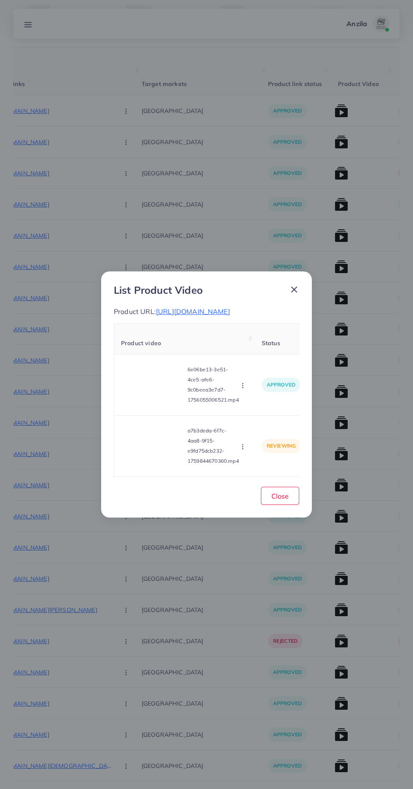
click at [144, 464] on video at bounding box center [152, 446] width 63 height 38
click at [146, 463] on div at bounding box center [152, 446] width 63 height 38
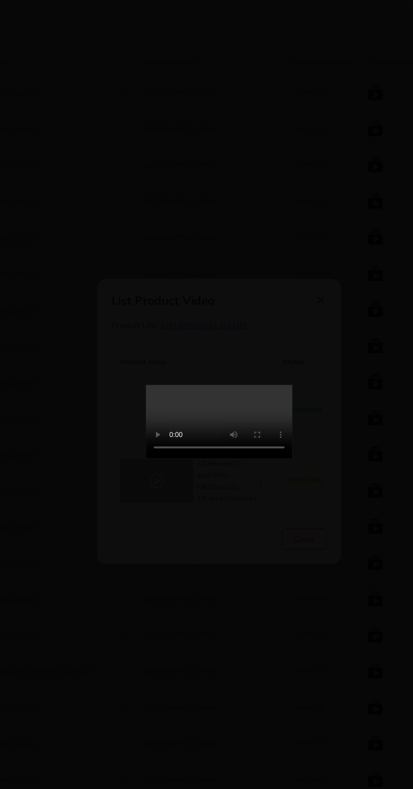
click at [264, 426] on video at bounding box center [206, 394] width 126 height 63
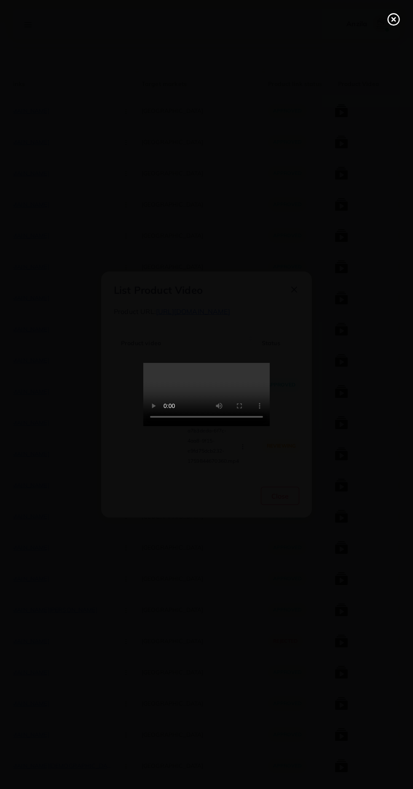
click at [391, 21] on icon at bounding box center [393, 19] width 13 height 13
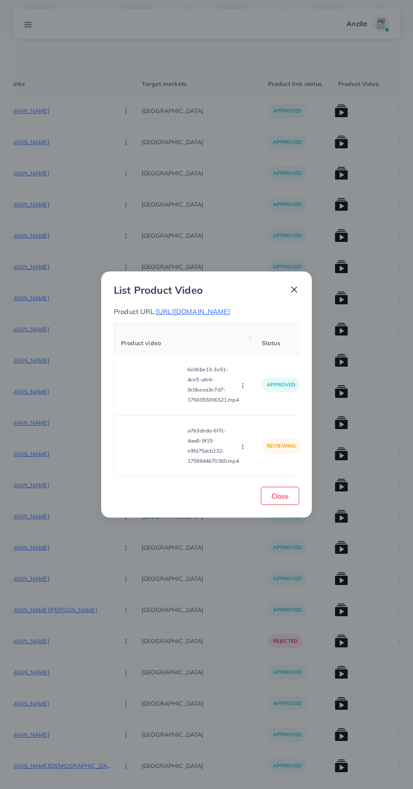
click at [247, 450] on button "button" at bounding box center [243, 446] width 9 height 8
click at [271, 416] on link "Approve" at bounding box center [262, 407] width 67 height 19
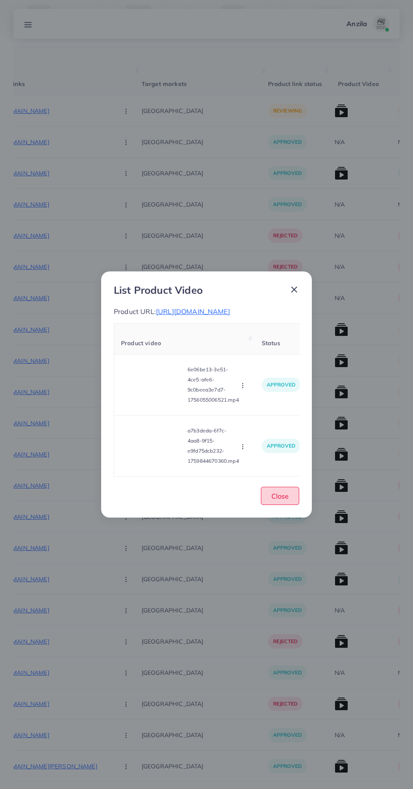
click at [292, 505] on button "Close" at bounding box center [280, 496] width 38 height 18
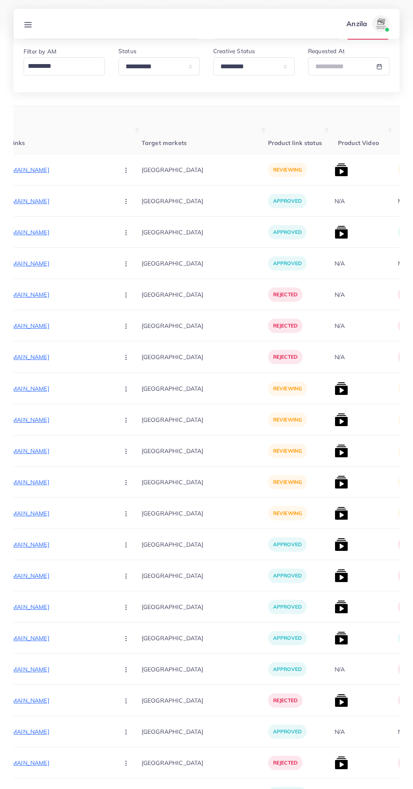
scroll to position [0, 0]
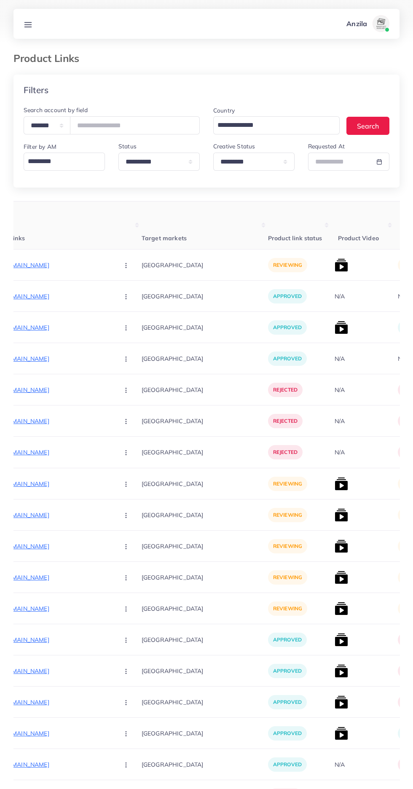
click at [52, 265] on p "[URL][DOMAIN_NAME]" at bounding box center [49, 265] width 126 height 10
click at [112, 268] on button "button" at bounding box center [126, 264] width 29 height 19
click at [130, 292] on span "Approve" at bounding box center [144, 290] width 28 height 8
click at [334, 267] on img at bounding box center [340, 264] width 13 height 13
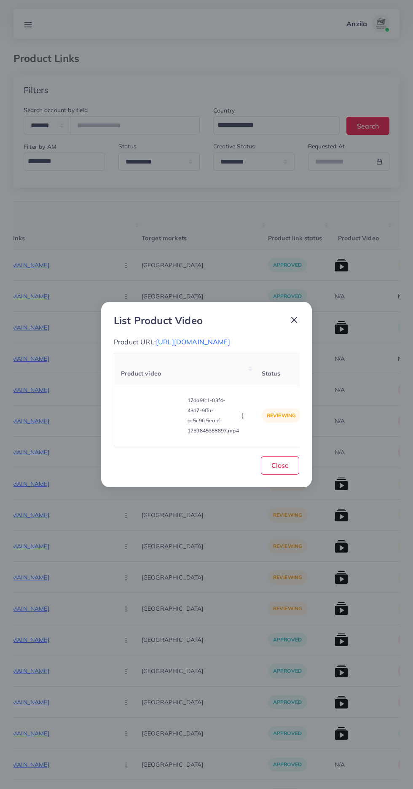
click at [148, 428] on video at bounding box center [152, 415] width 63 height 38
click at [145, 434] on div at bounding box center [152, 415] width 63 height 38
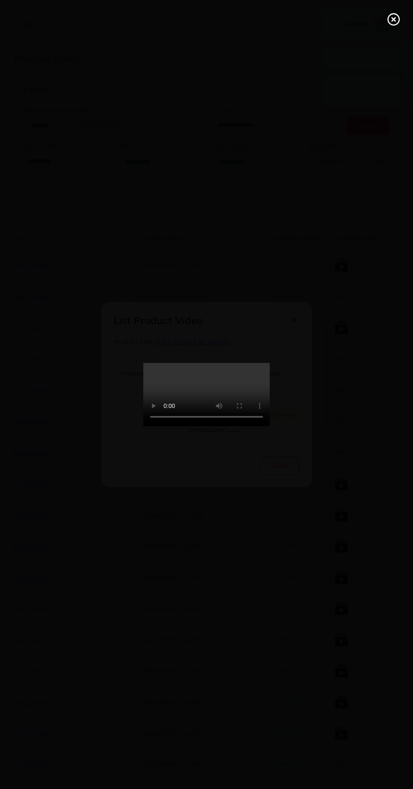
click at [396, 16] on icon at bounding box center [393, 19] width 13 height 13
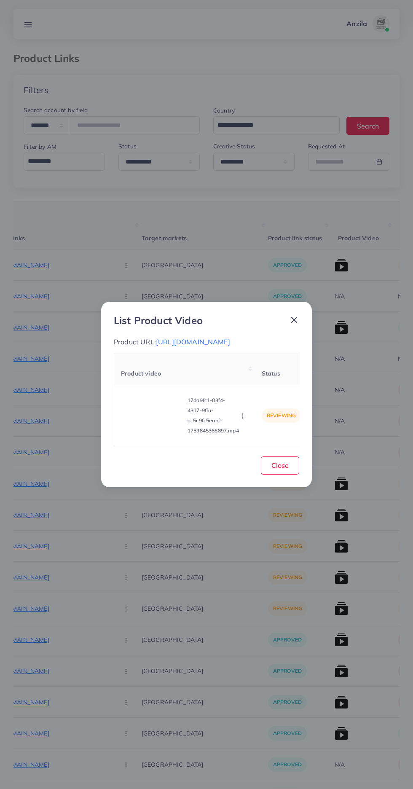
click at [217, 342] on span "[URL][DOMAIN_NAME]" at bounding box center [193, 341] width 74 height 8
click at [241, 419] on icon "button" at bounding box center [242, 415] width 7 height 7
click at [257, 399] on span "Reject" at bounding box center [257, 395] width 20 height 8
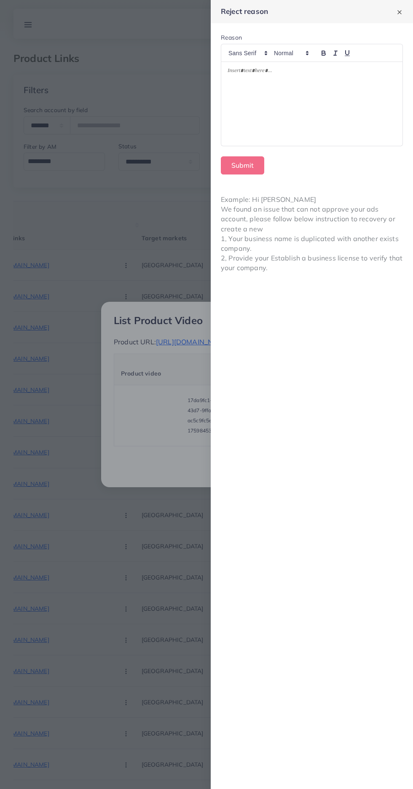
click at [273, 131] on div at bounding box center [311, 104] width 181 height 84
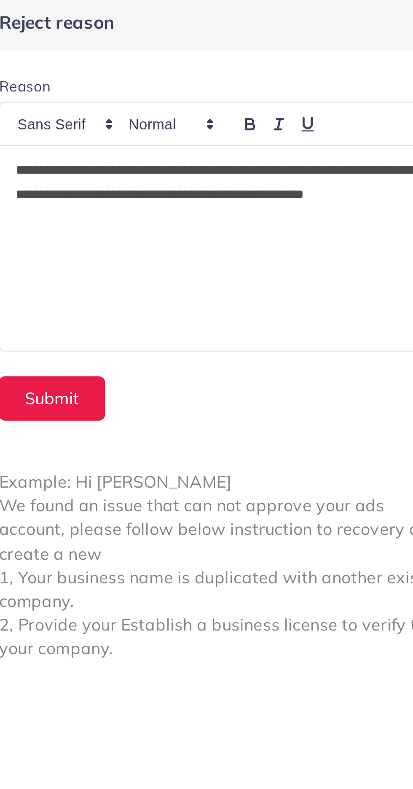
click at [230, 72] on p "**********" at bounding box center [311, 82] width 169 height 30
click at [249, 158] on button "Submit" at bounding box center [242, 165] width 43 height 18
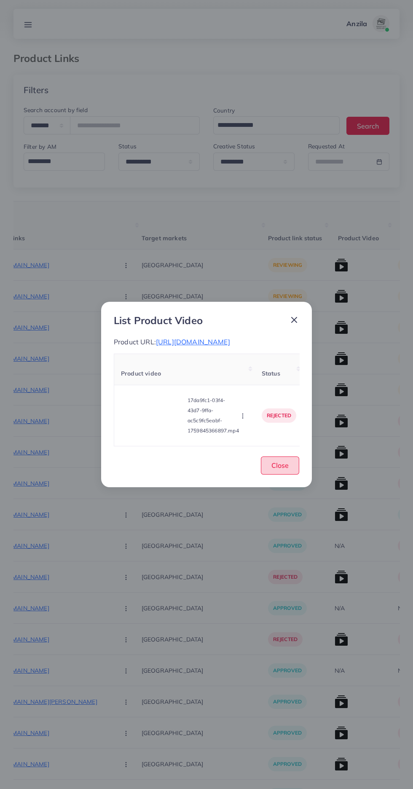
click at [288, 474] on button "Close" at bounding box center [280, 465] width 38 height 18
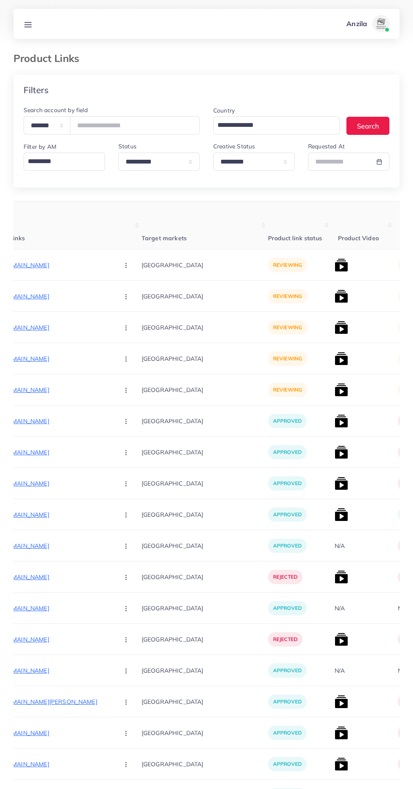
click at [40, 264] on p "[URL][DOMAIN_NAME]" at bounding box center [49, 265] width 126 height 10
click at [126, 265] on circle "button" at bounding box center [126, 265] width 0 height 0
click at [130, 288] on span "Approve" at bounding box center [144, 290] width 28 height 8
click at [40, 296] on p "[URL][DOMAIN_NAME]" at bounding box center [49, 296] width 126 height 10
click at [126, 299] on circle "button" at bounding box center [126, 298] width 0 height 0
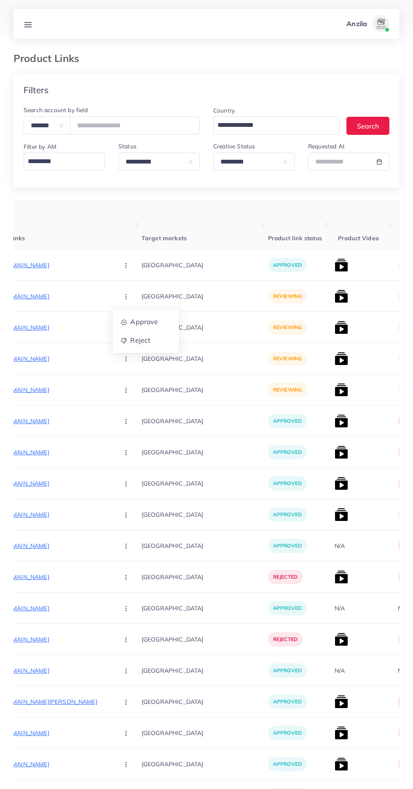
click at [195, 329] on p "[GEOGRAPHIC_DATA]" at bounding box center [205, 327] width 126 height 19
click at [126, 299] on circle "button" at bounding box center [126, 298] width 0 height 0
click at [117, 327] on link "Approve" at bounding box center [145, 322] width 67 height 19
click at [56, 330] on p "[URL][DOMAIN_NAME]" at bounding box center [49, 327] width 126 height 10
click at [126, 330] on circle "button" at bounding box center [126, 329] width 0 height 0
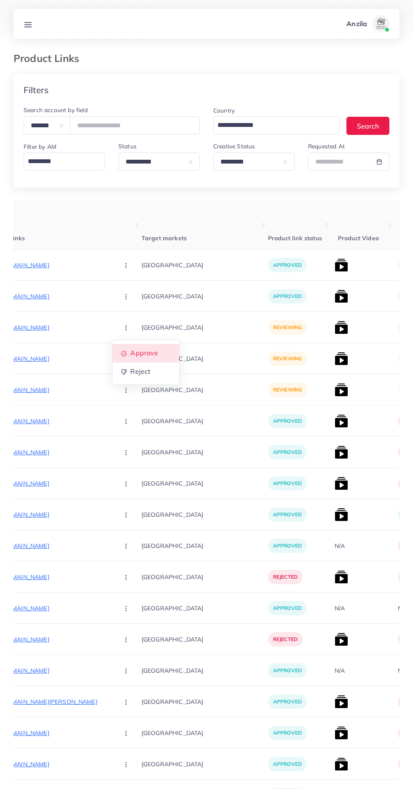
click at [130, 355] on span "Approve" at bounding box center [144, 353] width 28 height 8
click at [55, 361] on p "[URL][DOMAIN_NAME]" at bounding box center [49, 358] width 126 height 10
click at [126, 359] on circle "button" at bounding box center [126, 359] width 0 height 0
click at [130, 385] on span "Approve" at bounding box center [144, 384] width 28 height 8
click at [34, 387] on p "[URL][DOMAIN_NAME]" at bounding box center [49, 390] width 126 height 10
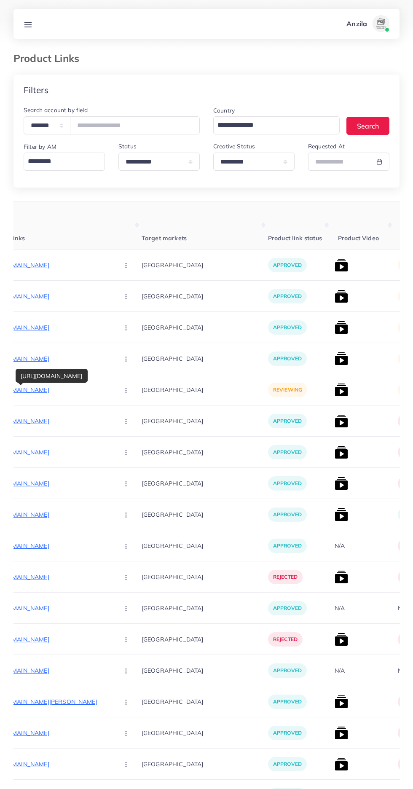
click at [123, 392] on icon "button" at bounding box center [126, 390] width 7 height 7
click at [112, 412] on link "Approve" at bounding box center [145, 415] width 67 height 19
click at [334, 271] on img at bounding box center [340, 264] width 13 height 13
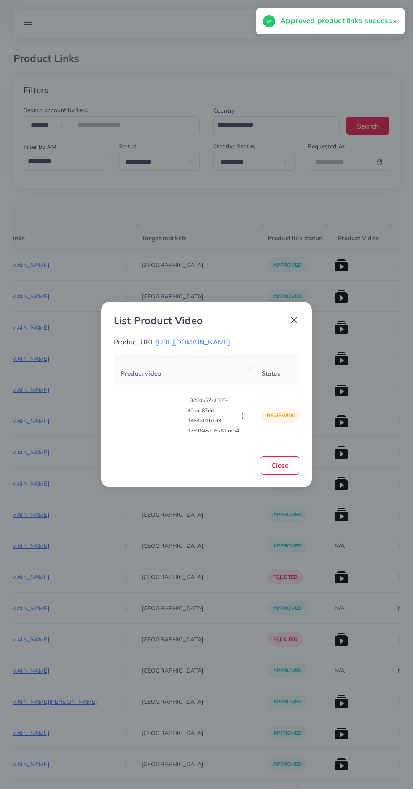
click at [150, 413] on video at bounding box center [152, 415] width 63 height 38
click at [137, 414] on div at bounding box center [152, 415] width 63 height 38
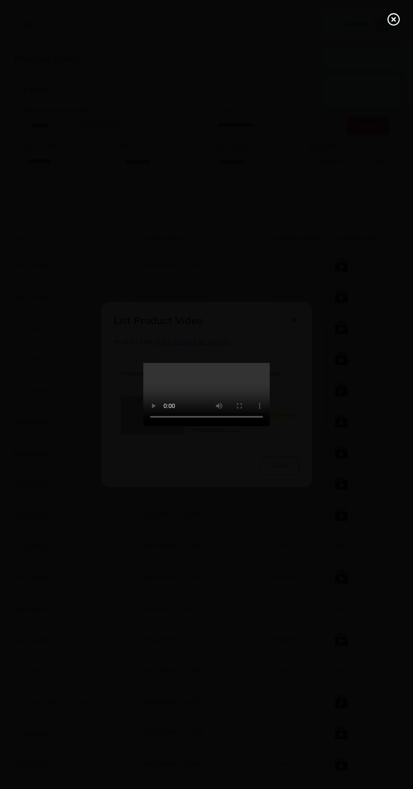
click at [392, 19] on icon at bounding box center [393, 19] width 13 height 13
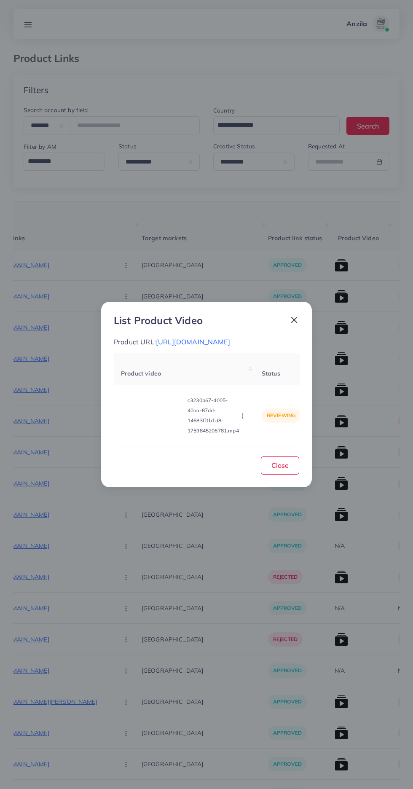
click at [243, 418] on circle "button" at bounding box center [242, 417] width 0 height 0
click at [269, 404] on link "Reject" at bounding box center [262, 394] width 67 height 19
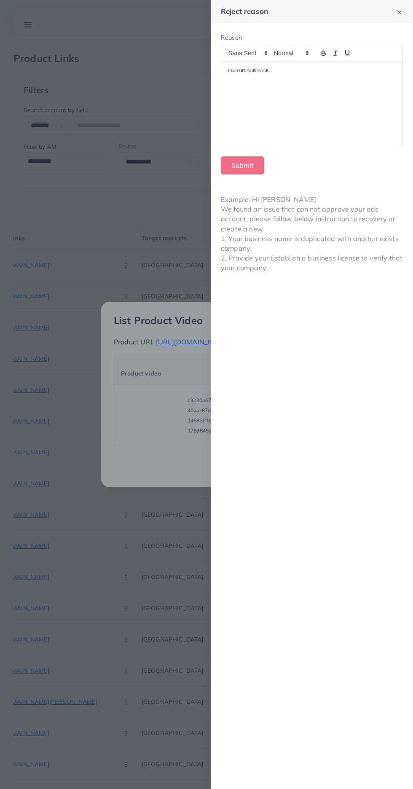
click at [345, 102] on div at bounding box center [311, 104] width 181 height 84
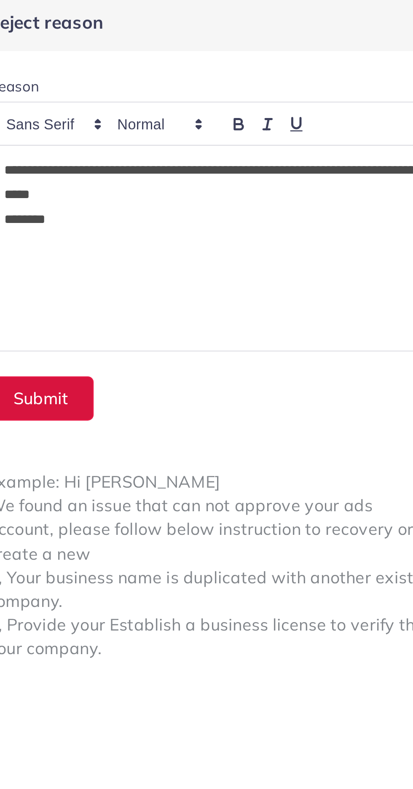
click at [243, 162] on button "Submit" at bounding box center [242, 165] width 43 height 18
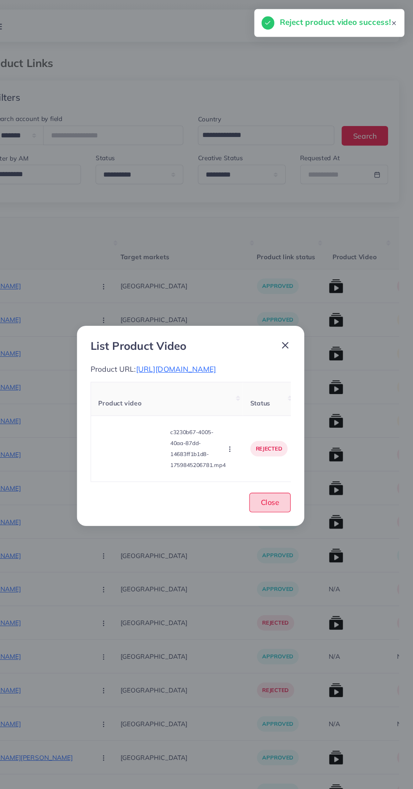
click at [278, 474] on button "Close" at bounding box center [280, 465] width 38 height 18
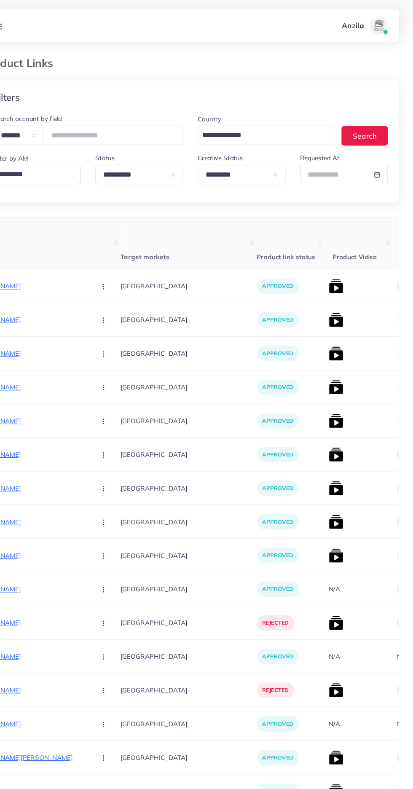
click at [334, 300] on img at bounding box center [340, 295] width 13 height 13
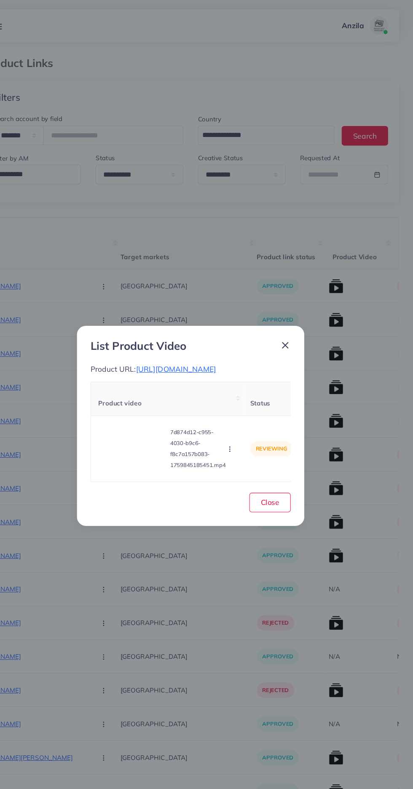
click at [151, 434] on video at bounding box center [152, 415] width 63 height 38
click at [144, 422] on div at bounding box center [152, 415] width 63 height 38
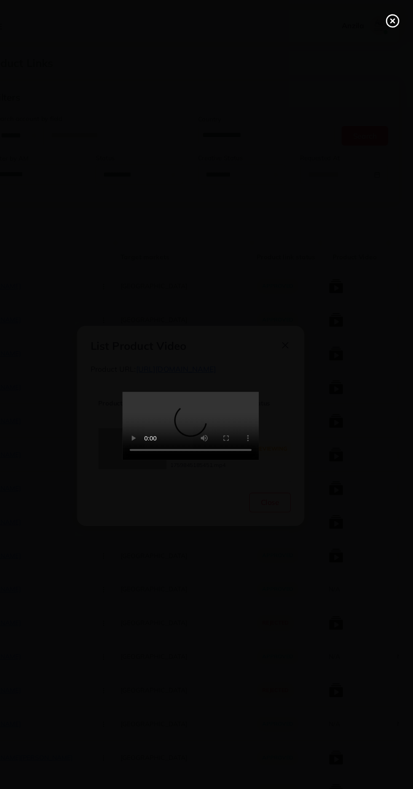
click at [392, 21] on icon at bounding box center [393, 19] width 13 height 13
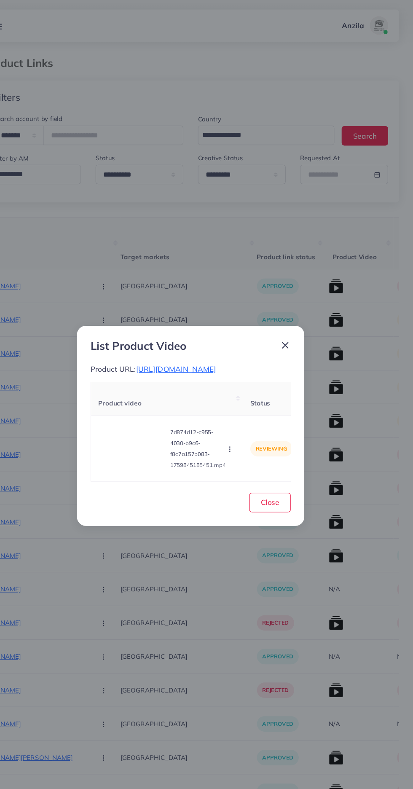
click at [230, 346] on span "[URL][DOMAIN_NAME]" at bounding box center [193, 341] width 74 height 8
click at [244, 419] on icon "button" at bounding box center [242, 415] width 7 height 7
click at [241, 399] on icon at bounding box center [241, 396] width 6 height 6
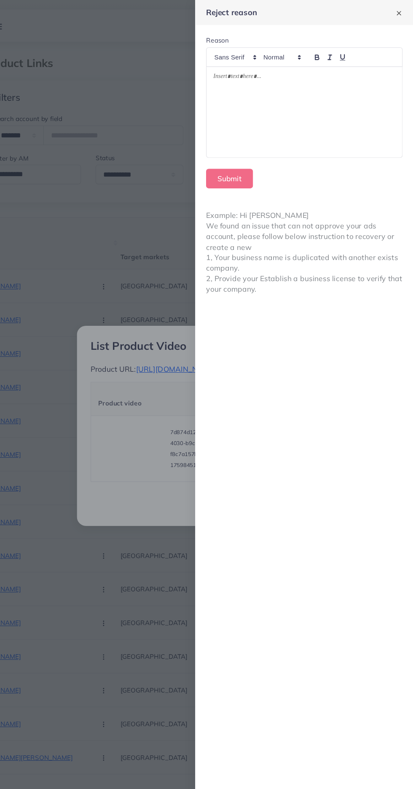
click at [258, 113] on div at bounding box center [311, 104] width 181 height 84
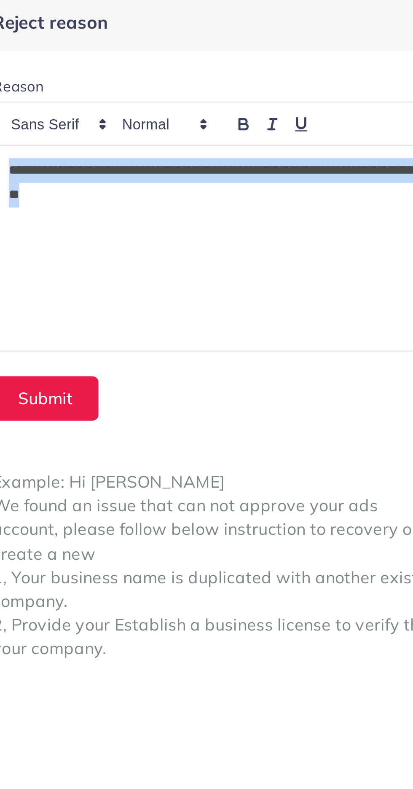
copy p "**********"
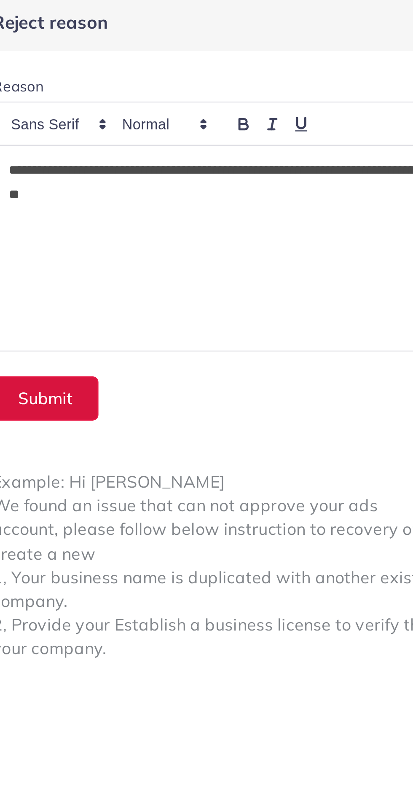
click at [252, 162] on button "Submit" at bounding box center [242, 165] width 43 height 18
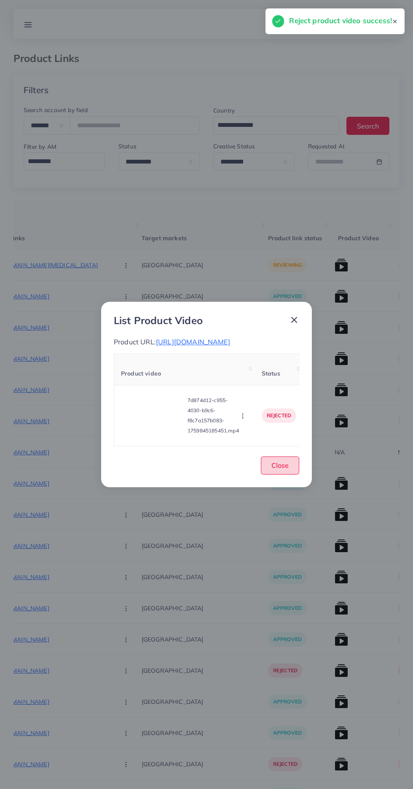
click at [281, 469] on span "Close" at bounding box center [279, 465] width 17 height 8
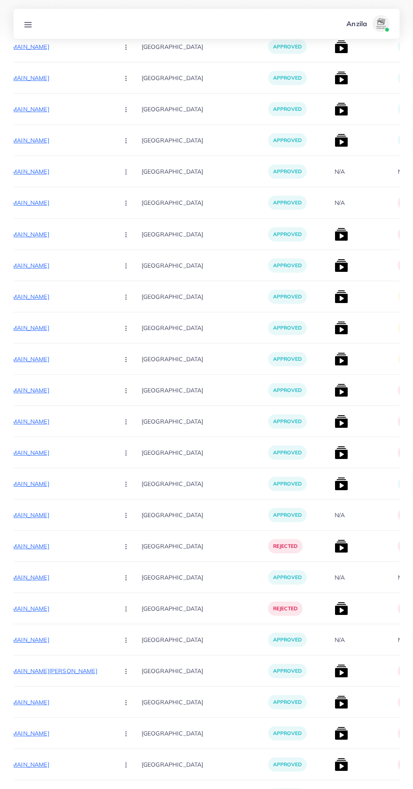
scroll to position [934, 0]
click at [334, 297] on img at bounding box center [340, 297] width 13 height 13
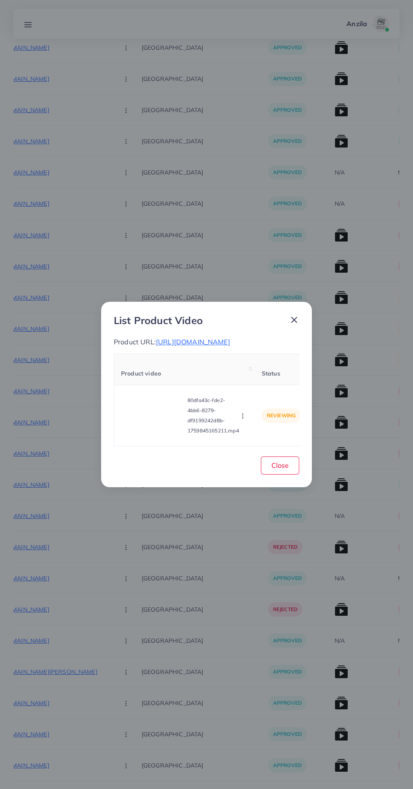
click at [175, 337] on span "[URL][DOMAIN_NAME]" at bounding box center [193, 341] width 74 height 8
click at [142, 428] on video at bounding box center [152, 415] width 63 height 38
click at [152, 409] on div at bounding box center [152, 415] width 63 height 38
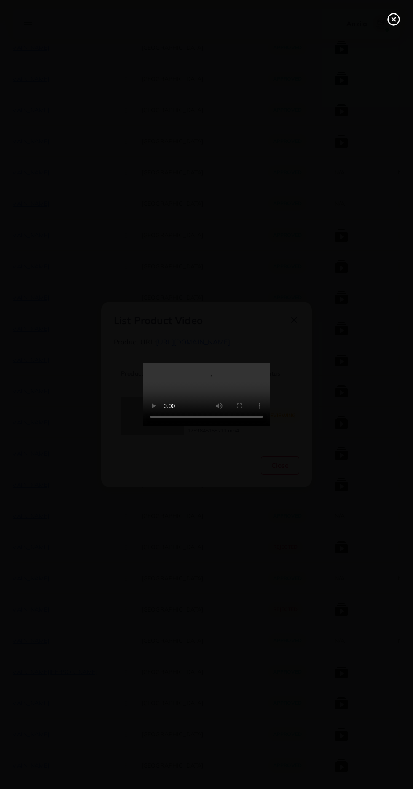
click at [390, 19] on icon at bounding box center [393, 19] width 13 height 13
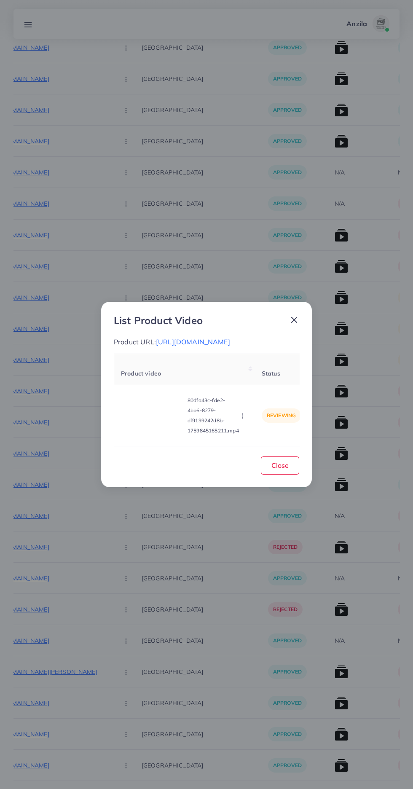
click at [242, 419] on icon "button" at bounding box center [242, 415] width 7 height 7
click at [254, 404] on link "Reject" at bounding box center [262, 394] width 67 height 19
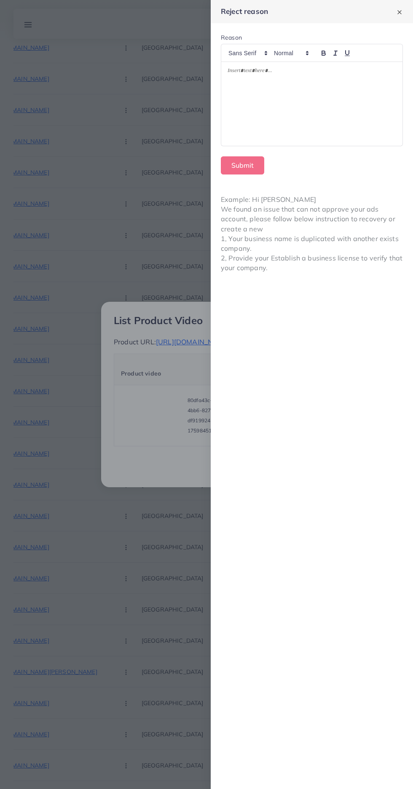
click at [237, 107] on div at bounding box center [311, 104] width 181 height 84
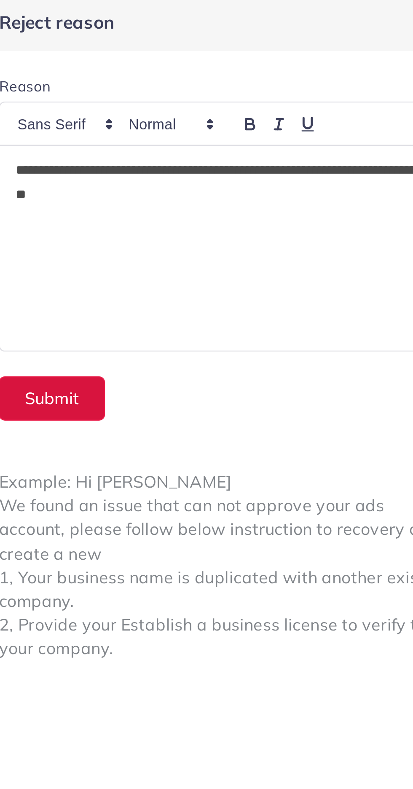
click at [242, 156] on button "Submit" at bounding box center [242, 165] width 43 height 18
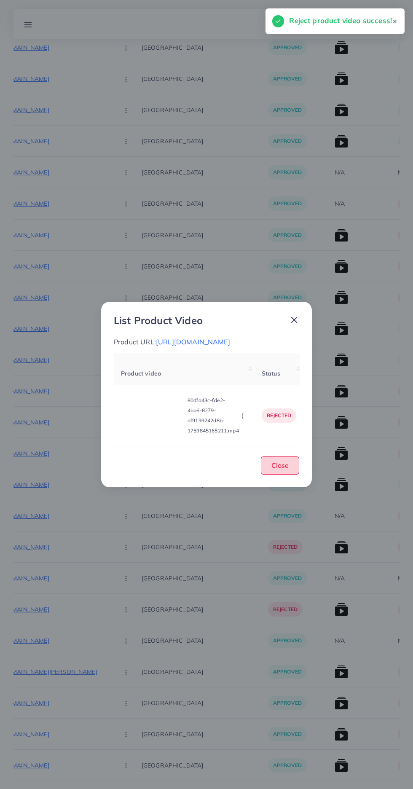
click at [291, 474] on button "Close" at bounding box center [280, 465] width 38 height 18
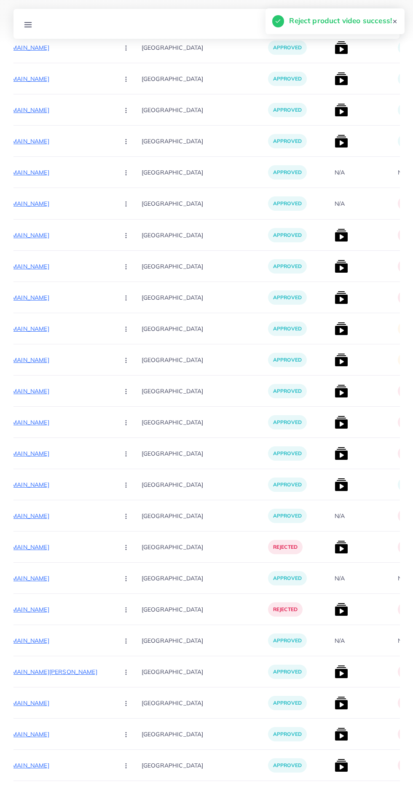
click at [334, 325] on img at bounding box center [340, 328] width 13 height 13
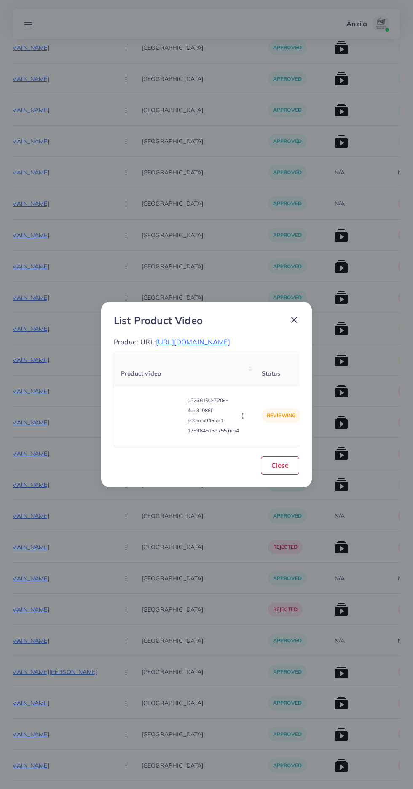
click at [166, 341] on span "[URL][DOMAIN_NAME]" at bounding box center [193, 341] width 74 height 8
click at [243, 418] on circle "button" at bounding box center [242, 417] width 0 height 0
click at [243, 399] on icon at bounding box center [241, 396] width 6 height 6
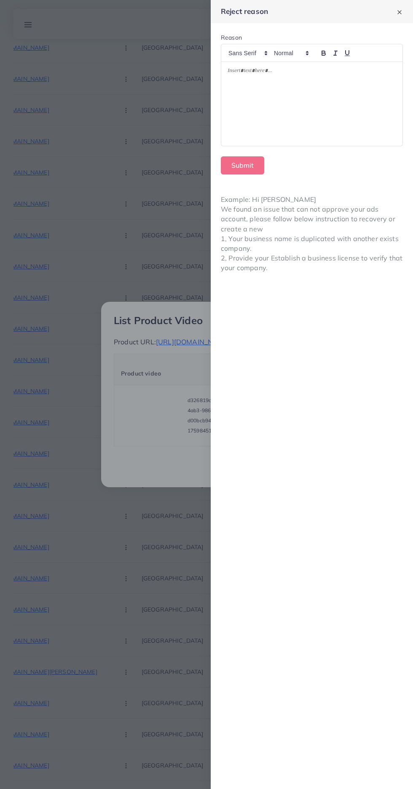
click at [227, 126] on div at bounding box center [311, 104] width 181 height 84
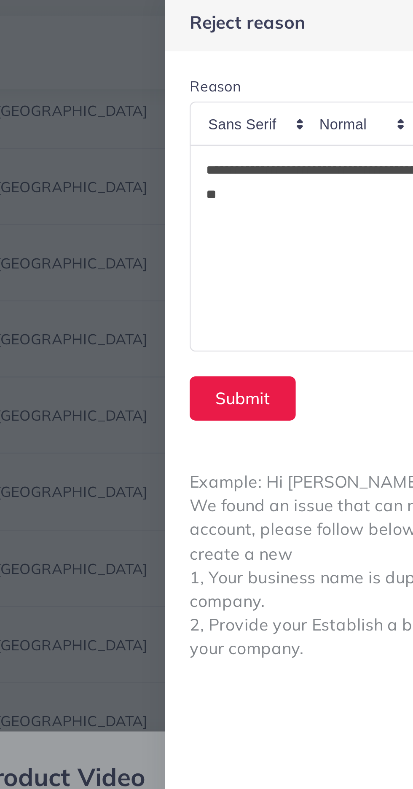
scroll to position [0, 0]
click at [232, 163] on button "Submit" at bounding box center [242, 165] width 43 height 18
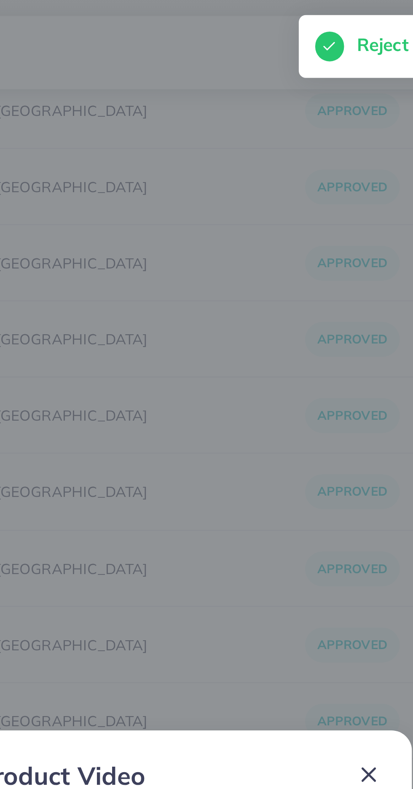
scroll to position [934, 0]
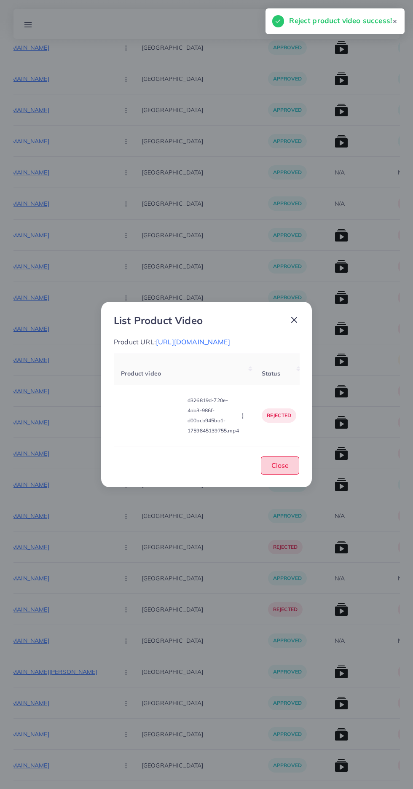
click at [292, 474] on button "Close" at bounding box center [280, 465] width 38 height 18
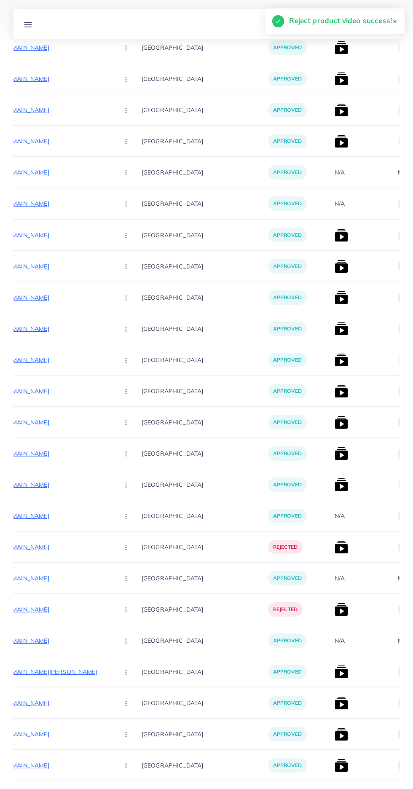
click at [334, 361] on img at bounding box center [340, 359] width 13 height 13
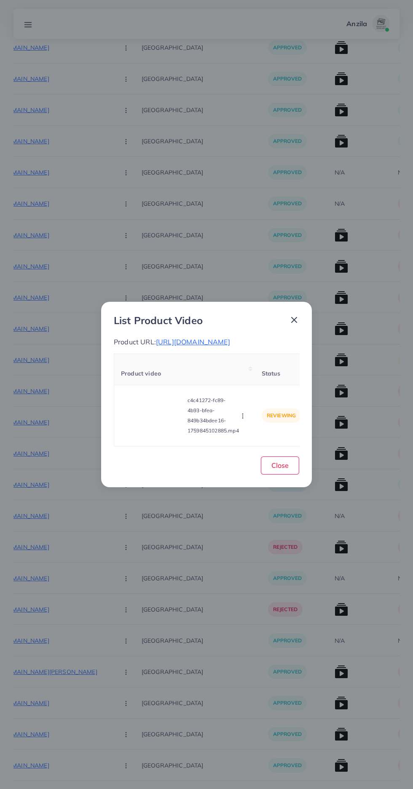
click at [124, 431] on video at bounding box center [152, 415] width 63 height 38
click at [146, 415] on div at bounding box center [152, 415] width 63 height 38
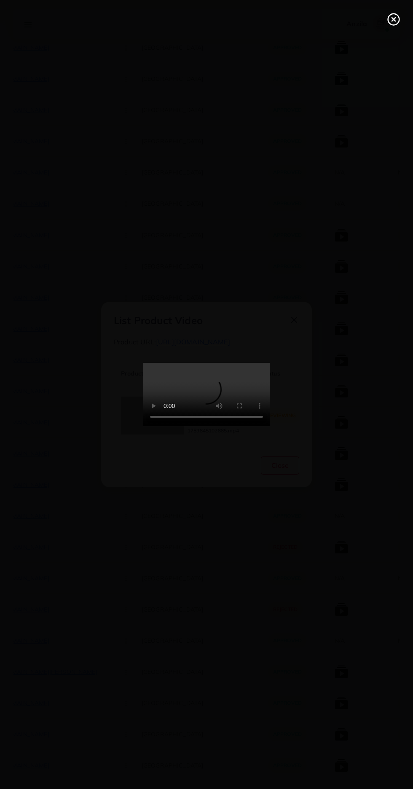
click at [393, 19] on line at bounding box center [393, 19] width 3 height 3
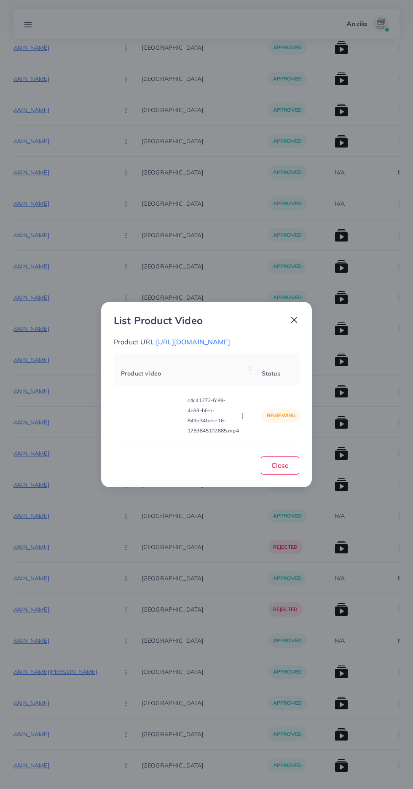
click at [206, 342] on span "[URL][DOMAIN_NAME]" at bounding box center [193, 341] width 74 height 8
click at [242, 419] on icon "button" at bounding box center [242, 415] width 7 height 7
click at [243, 398] on icon at bounding box center [240, 395] width 5 height 5
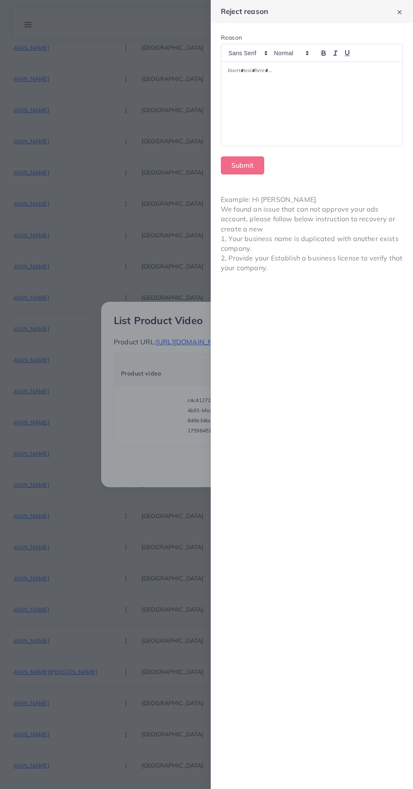
click at [254, 111] on div at bounding box center [311, 104] width 181 height 84
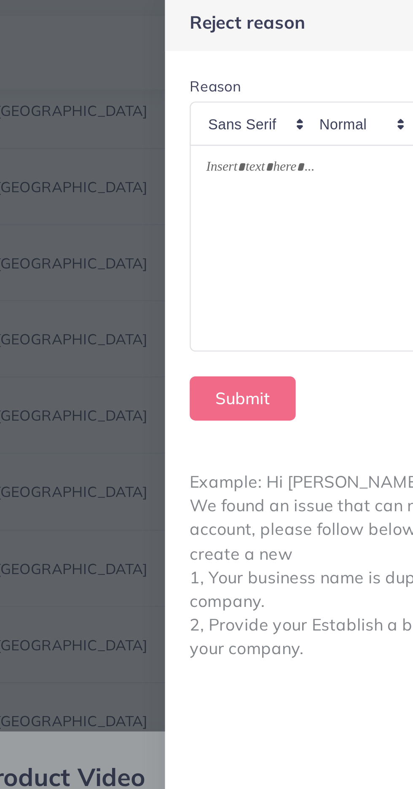
scroll to position [0, 0]
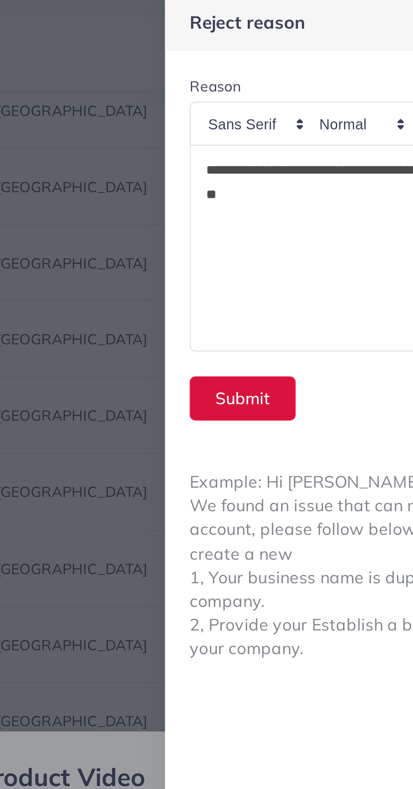
click at [223, 166] on button "Submit" at bounding box center [242, 165] width 43 height 18
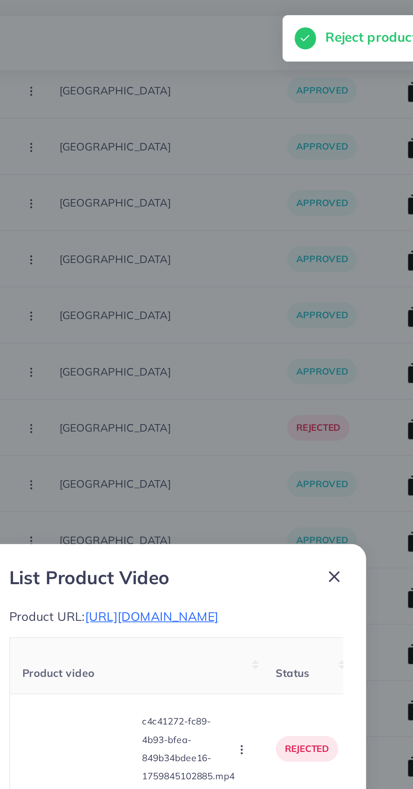
scroll to position [435, 0]
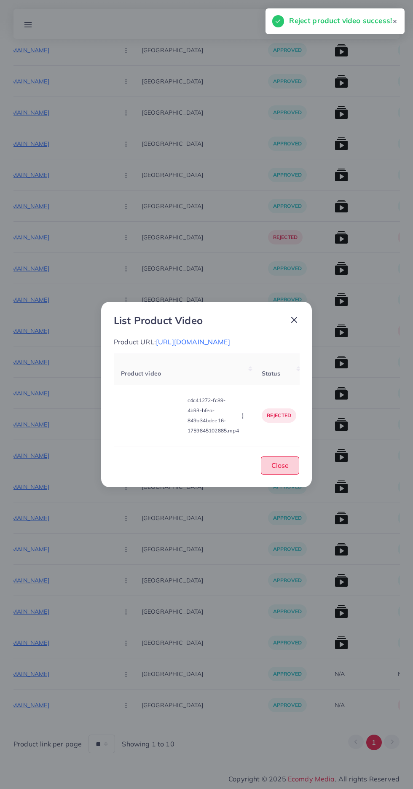
click at [288, 474] on button "Close" at bounding box center [280, 465] width 38 height 18
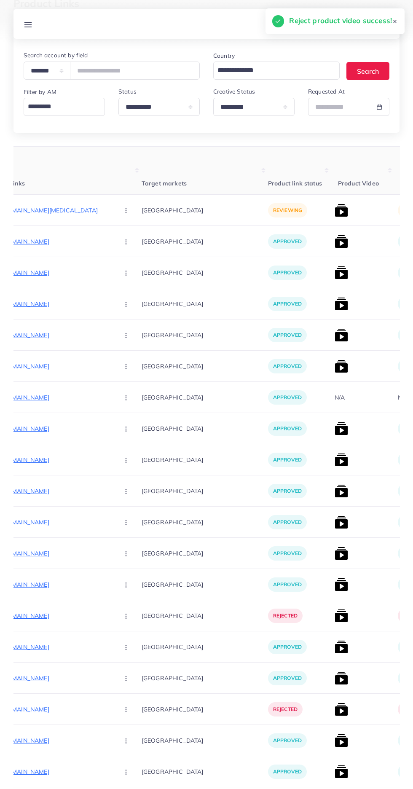
scroll to position [0, 0]
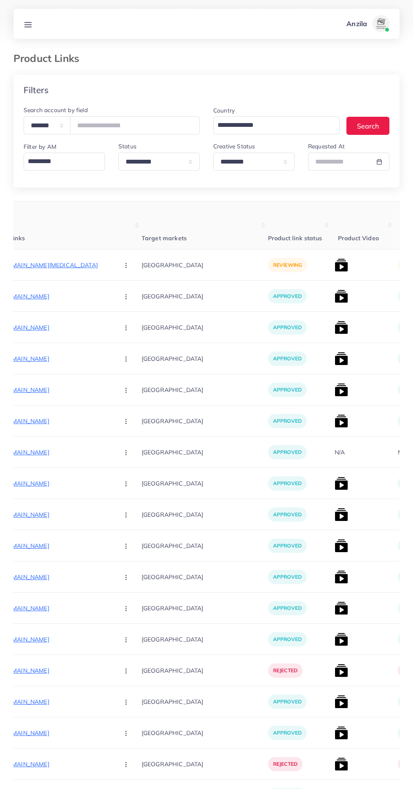
click at [46, 265] on p "[URL][DOMAIN_NAME][MEDICAL_DATA]" at bounding box center [49, 265] width 126 height 10
click at [126, 264] on circle "button" at bounding box center [126, 263] width 0 height 0
click at [130, 291] on span "Approve" at bounding box center [144, 290] width 28 height 8
click at [334, 265] on img at bounding box center [340, 264] width 13 height 13
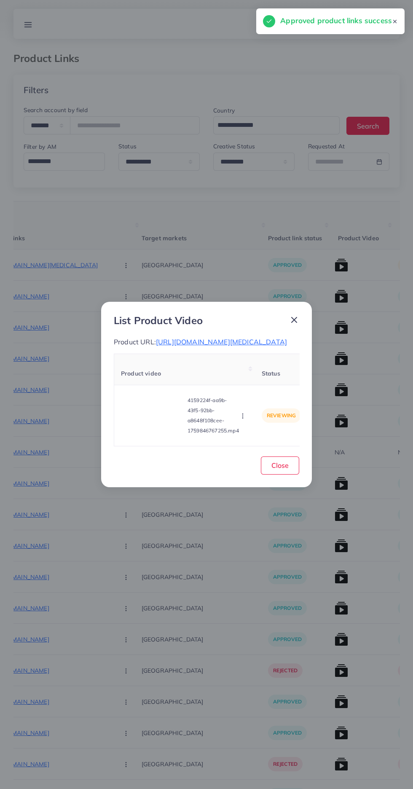
click at [158, 416] on video at bounding box center [152, 415] width 63 height 38
click at [137, 411] on div at bounding box center [152, 415] width 63 height 38
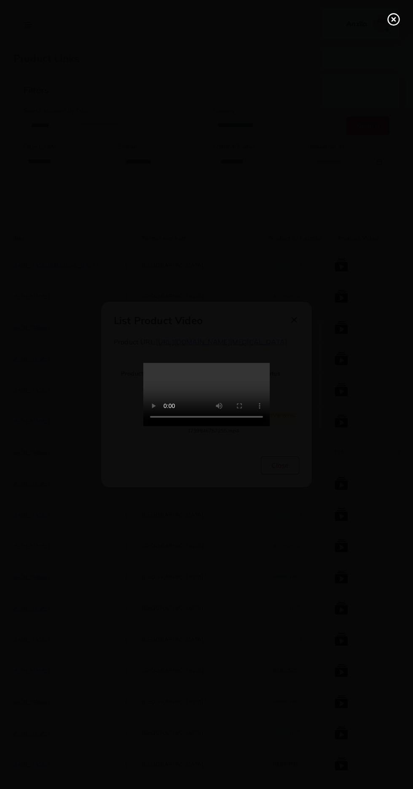
click at [389, 19] on icon at bounding box center [393, 19] width 13 height 13
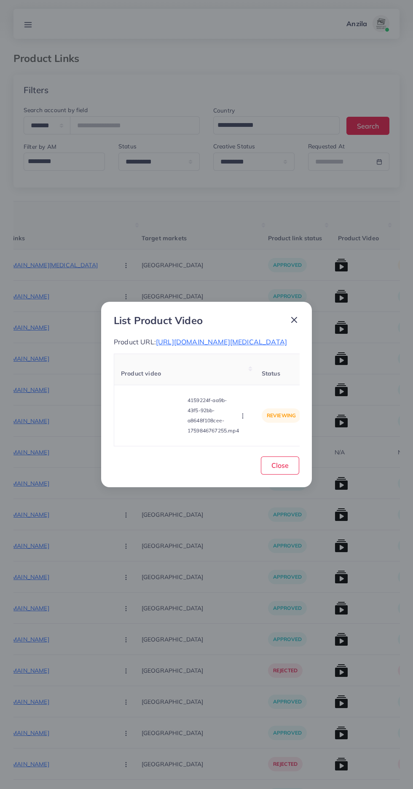
click at [235, 436] on p "4159224f-aa9b-43f5-92bb-a8648f108cee-1759846767255.mp4" at bounding box center [212, 415] width 51 height 40
click at [243, 418] on circle "button" at bounding box center [242, 417] width 0 height 0
click at [249, 399] on span "Reject" at bounding box center [257, 395] width 20 height 8
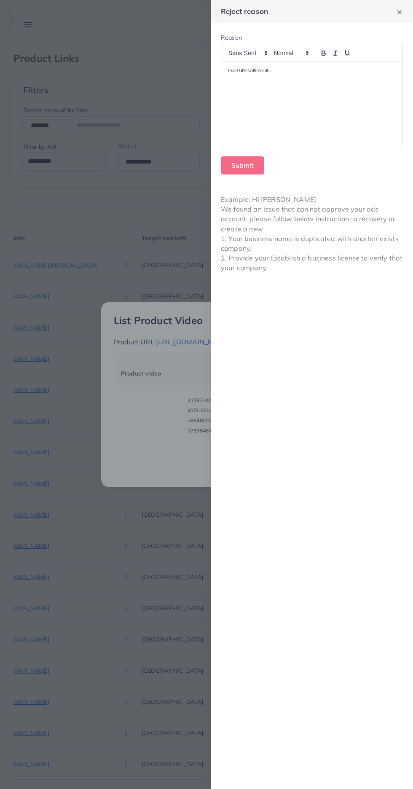
click at [273, 96] on div at bounding box center [311, 104] width 181 height 84
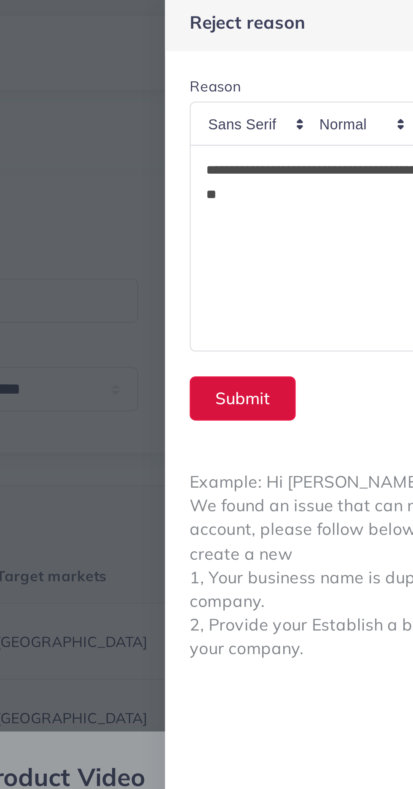
click at [231, 166] on button "Submit" at bounding box center [242, 165] width 43 height 18
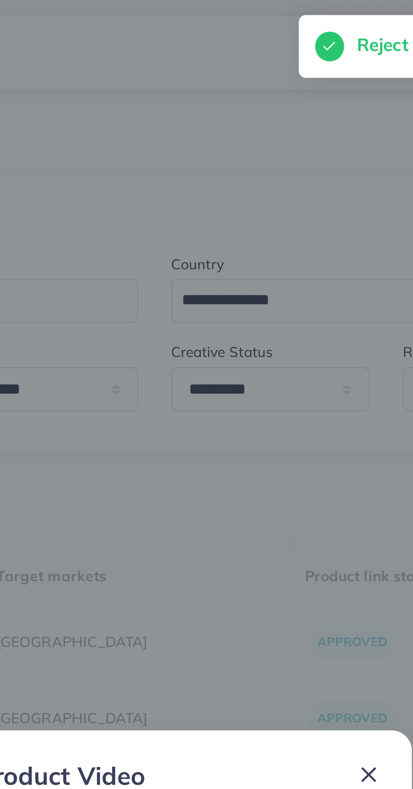
scroll to position [0, 132]
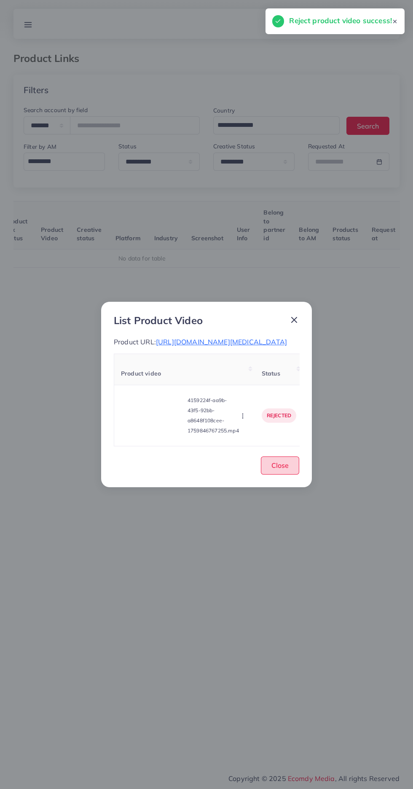
click at [292, 474] on button "Close" at bounding box center [280, 465] width 38 height 18
